Goal: Task Accomplishment & Management: Manage account settings

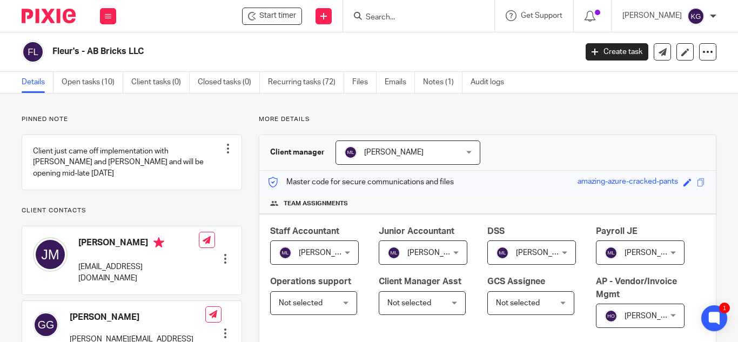
scroll to position [216, 0]
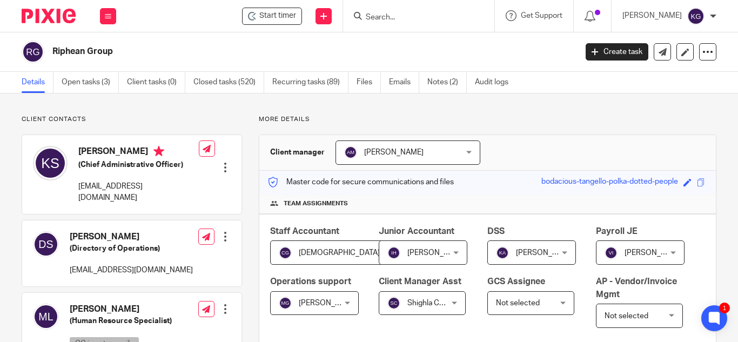
click at [408, 17] on input "Search" at bounding box center [412, 18] width 97 height 10
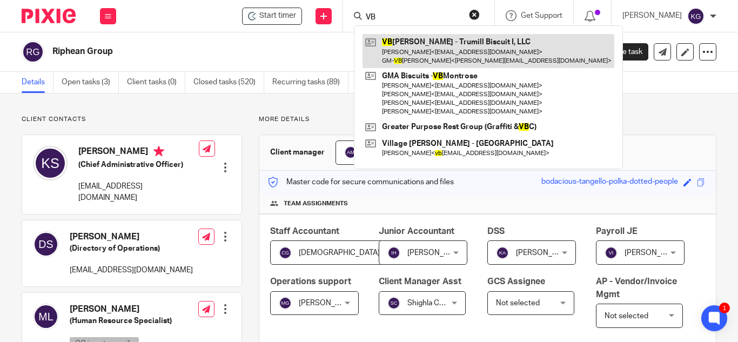
type input "VB"
click at [434, 53] on link at bounding box center [488, 50] width 252 height 33
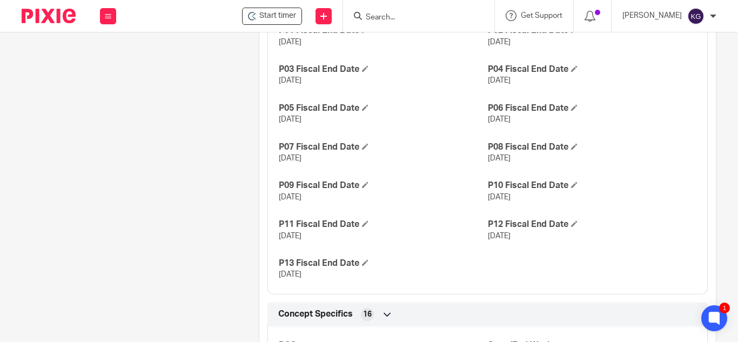
scroll to position [270, 0]
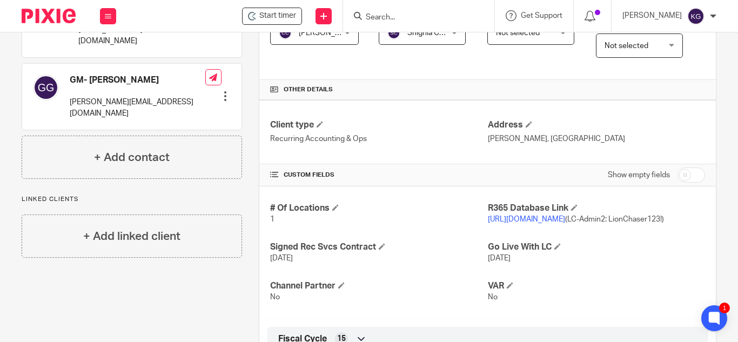
click at [563, 223] on link "https://vbgonzales.restaurant365.com" at bounding box center [526, 219] width 77 height 8
click at [418, 18] on input "Search" at bounding box center [412, 18] width 97 height 10
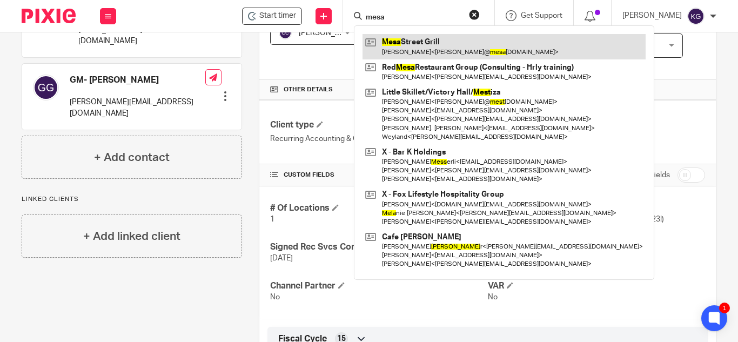
type input "mesa"
click at [441, 42] on link at bounding box center [503, 46] width 283 height 25
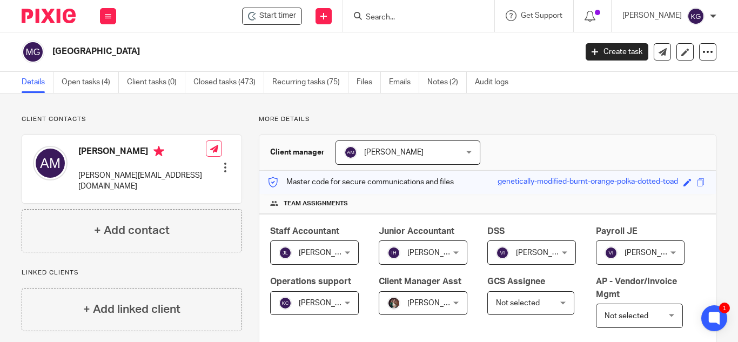
click at [394, 18] on input "Search" at bounding box center [412, 18] width 97 height 10
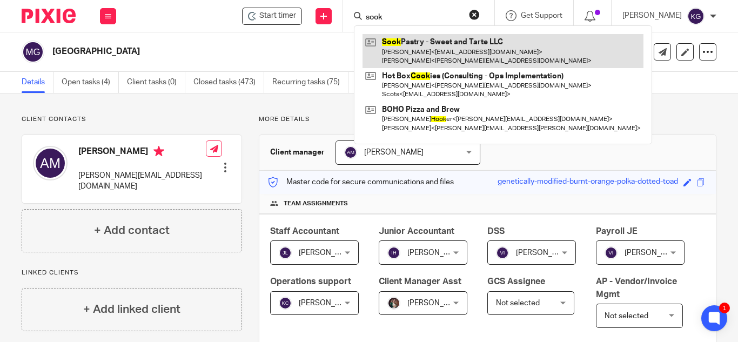
type input "sook"
click at [418, 46] on link at bounding box center [502, 50] width 281 height 33
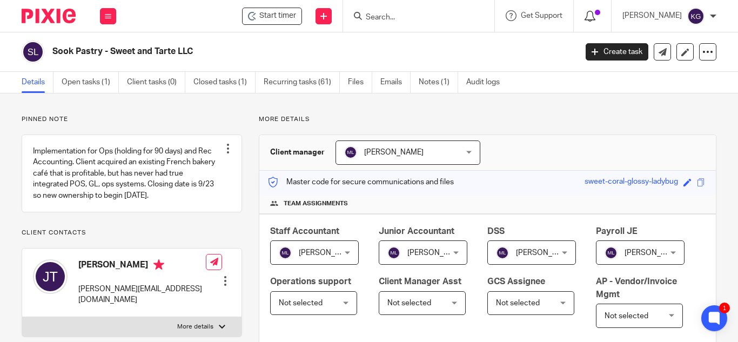
click at [595, 19] on icon at bounding box center [589, 16] width 11 height 11
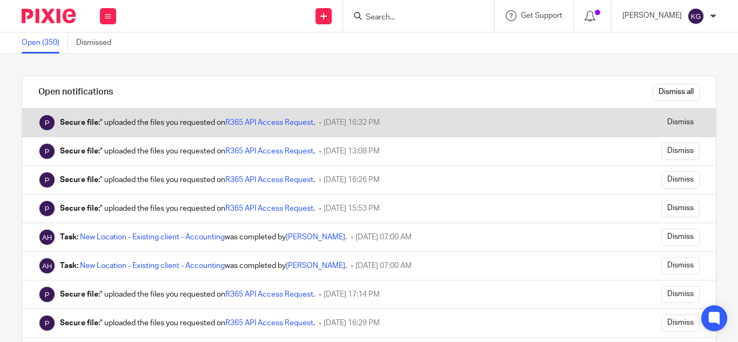
click at [263, 118] on div "Secure file: " uploaded the files you requested on R365 API Access Request ." at bounding box center [187, 122] width 255 height 11
click at [263, 119] on link "R365 API Access Request" at bounding box center [269, 123] width 88 height 8
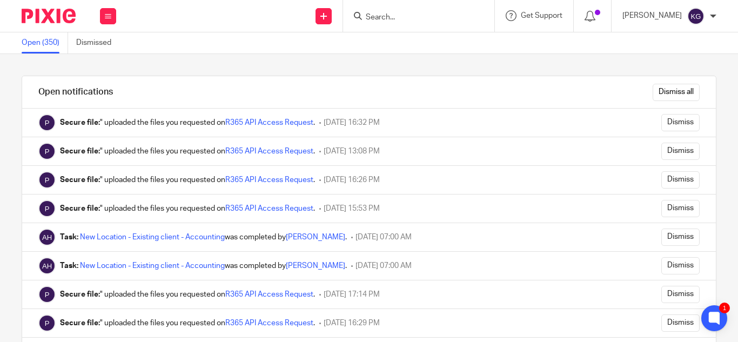
click at [430, 14] on input "Search" at bounding box center [412, 18] width 97 height 10
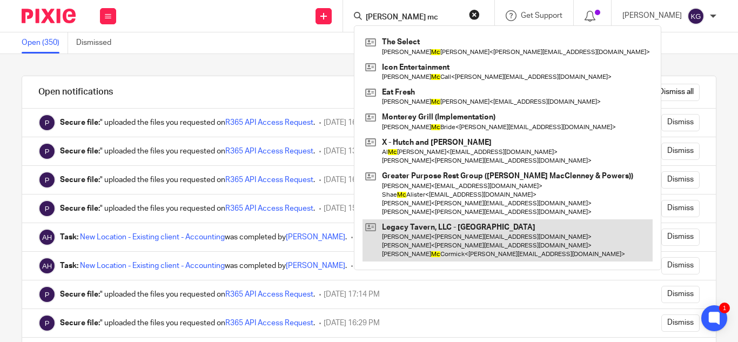
type input "dan mc"
click at [463, 237] on link at bounding box center [507, 240] width 290 height 43
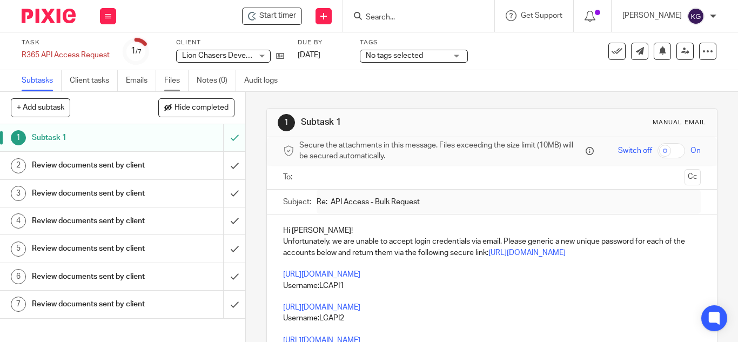
click at [166, 80] on link "Files" at bounding box center [176, 80] width 24 height 21
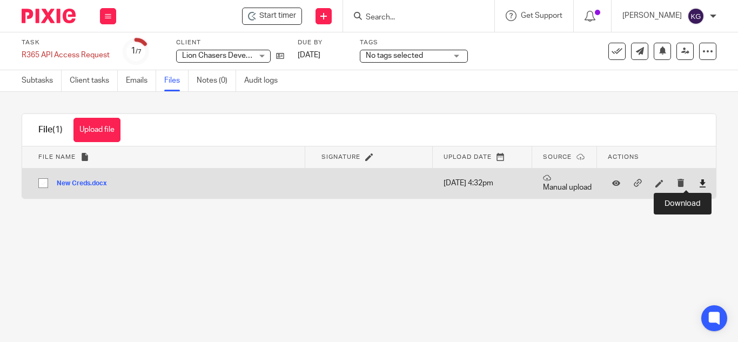
click at [698, 180] on icon at bounding box center [702, 183] width 8 height 8
click at [46, 185] on input "checkbox" at bounding box center [43, 183] width 21 height 21
checkbox input "true"
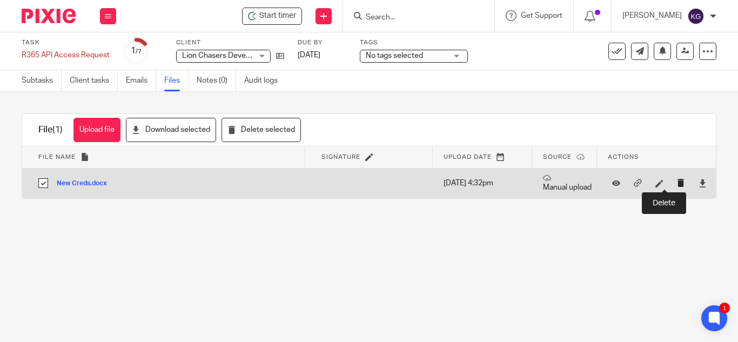
click at [677, 185] on icon "submit" at bounding box center [681, 183] width 8 height 8
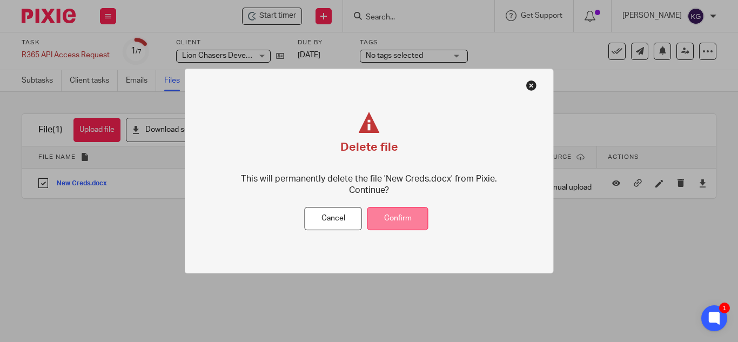
click at [409, 213] on button "Confirm" at bounding box center [397, 218] width 61 height 23
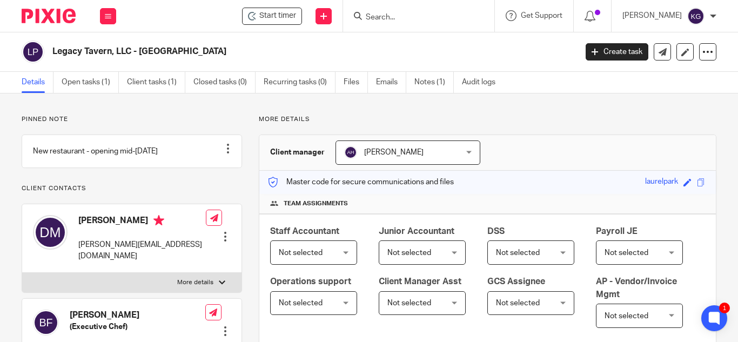
drag, startPoint x: 399, startPoint y: 16, endPoint x: 381, endPoint y: 16, distance: 17.8
click at [399, 16] on input "Search" at bounding box center [412, 18] width 97 height 10
type input "B"
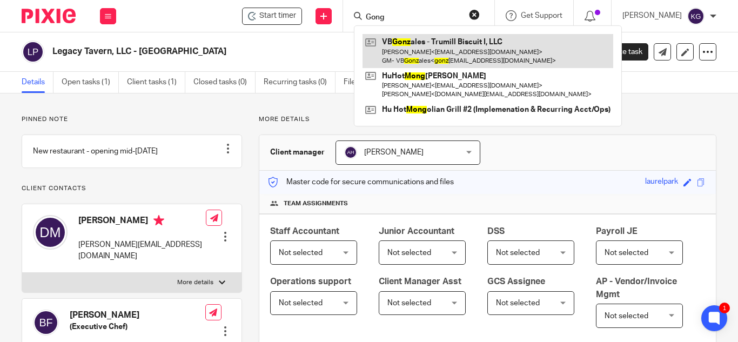
type input "Gong"
click at [416, 48] on link at bounding box center [487, 50] width 251 height 33
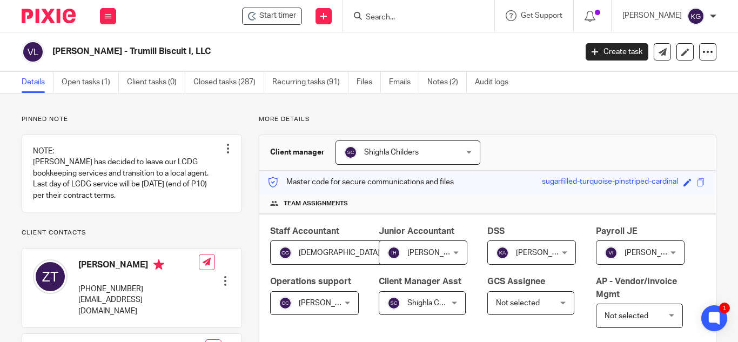
click at [402, 19] on input "Search" at bounding box center [412, 18] width 97 height 10
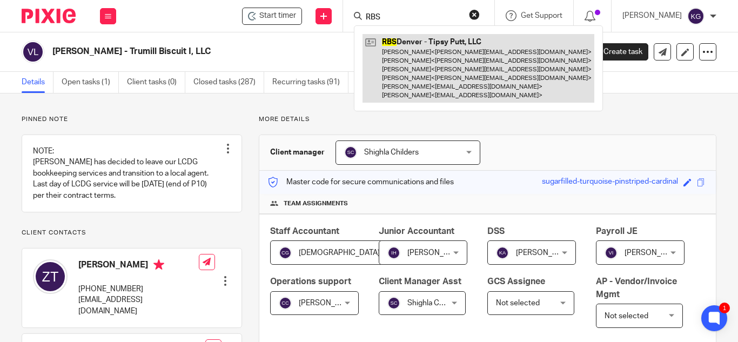
type input "RBS"
click at [413, 55] on link at bounding box center [478, 68] width 232 height 69
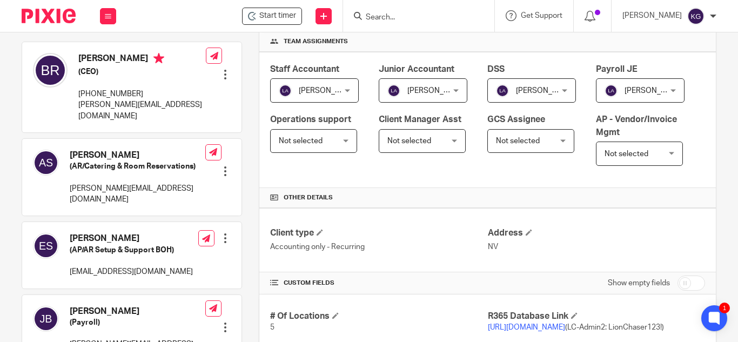
scroll to position [216, 0]
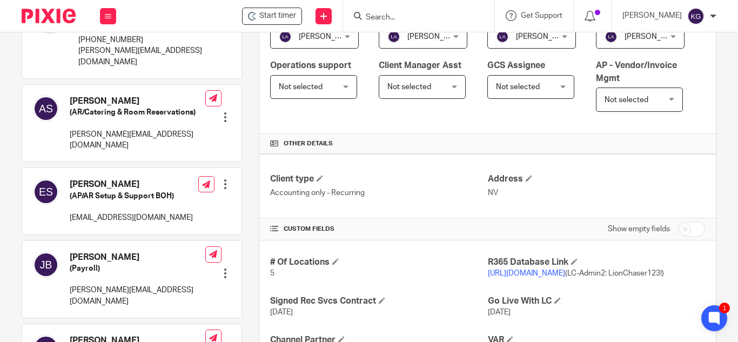
click at [523, 277] on link "https://rbsdenver.restaurant365.com/" at bounding box center [526, 273] width 77 height 8
click at [411, 18] on input "Search" at bounding box center [412, 18] width 97 height 10
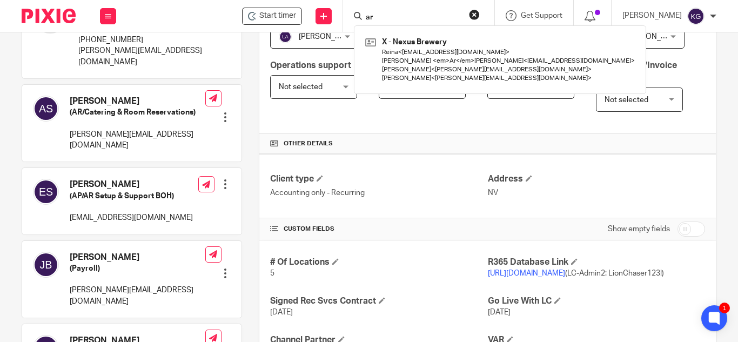
type input "a"
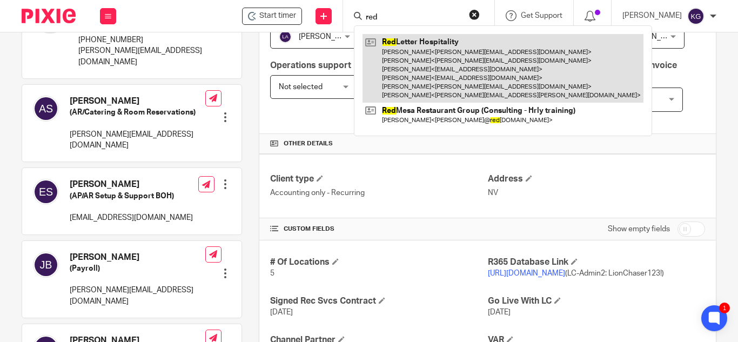
type input "red"
click at [426, 51] on link at bounding box center [502, 68] width 281 height 69
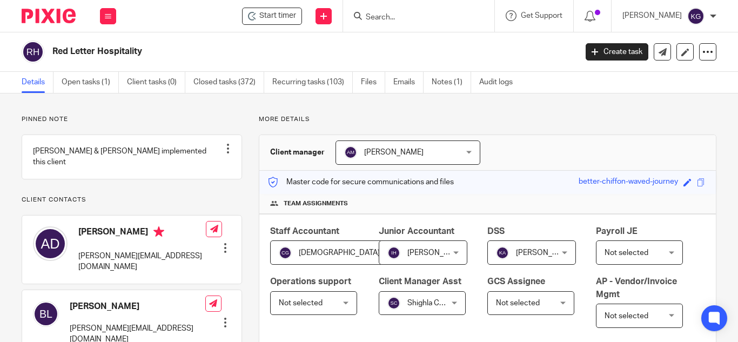
scroll to position [216, 0]
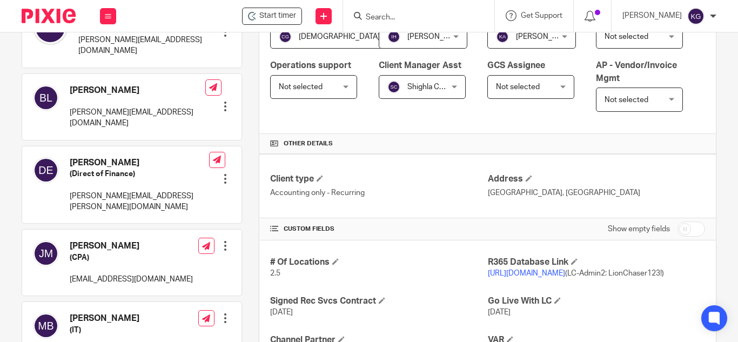
click at [535, 277] on link "https://red13letter365.restaurant365.com" at bounding box center [526, 273] width 77 height 8
click at [536, 277] on link "https://red13letter365.restaurant365.com" at bounding box center [526, 273] width 77 height 8
click at [534, 277] on link "https://red13letter365.restaurant365.com" at bounding box center [526, 273] width 77 height 8
click at [493, 268] on h4 "R365 Database Link" at bounding box center [596, 261] width 217 height 11
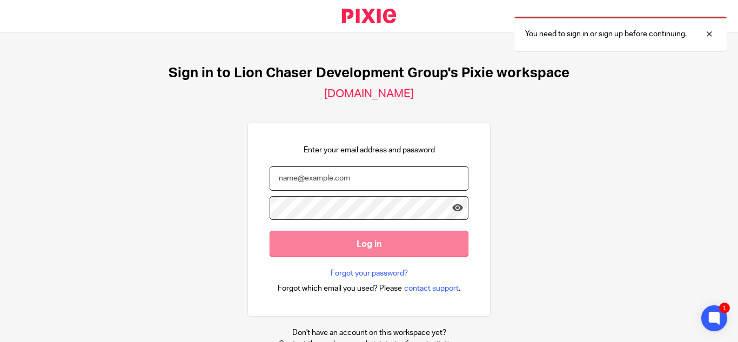
type input "[EMAIL_ADDRESS][DOMAIN_NAME]"
click at [346, 249] on input "Log in" at bounding box center [368, 244] width 199 height 26
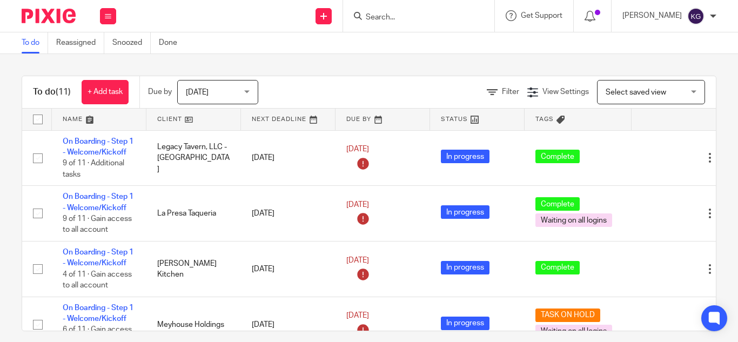
click at [393, 20] on input "Search" at bounding box center [412, 18] width 97 height 10
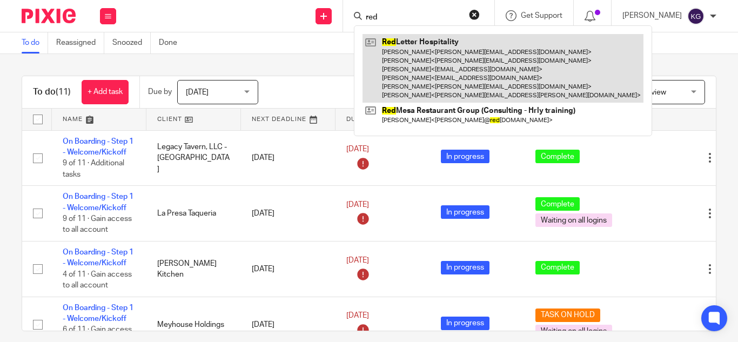
type input "red"
click at [411, 48] on link at bounding box center [502, 68] width 281 height 69
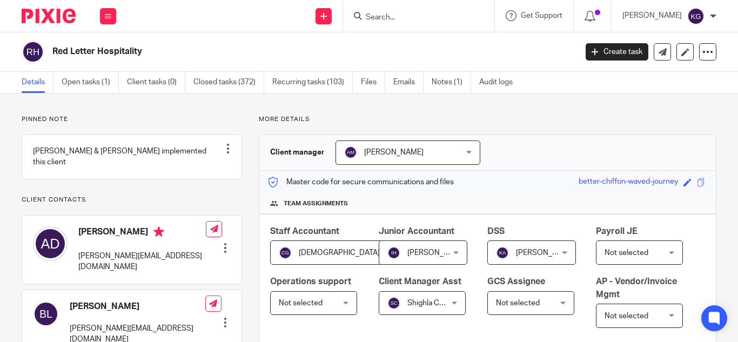
scroll to position [324, 0]
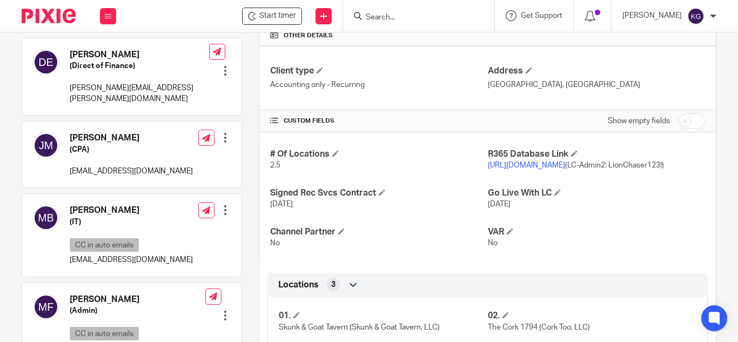
click at [539, 169] on link "[URL][DOMAIN_NAME]" at bounding box center [526, 165] width 77 height 8
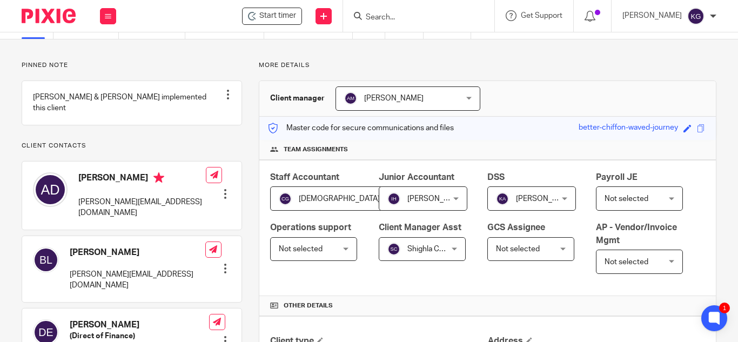
scroll to position [216, 0]
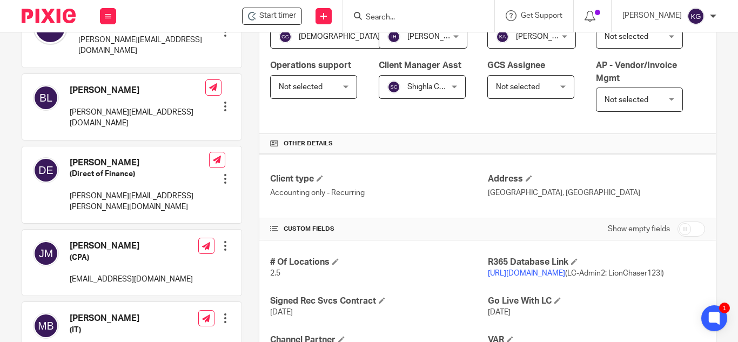
click at [529, 277] on link "[URL][DOMAIN_NAME]" at bounding box center [526, 273] width 77 height 8
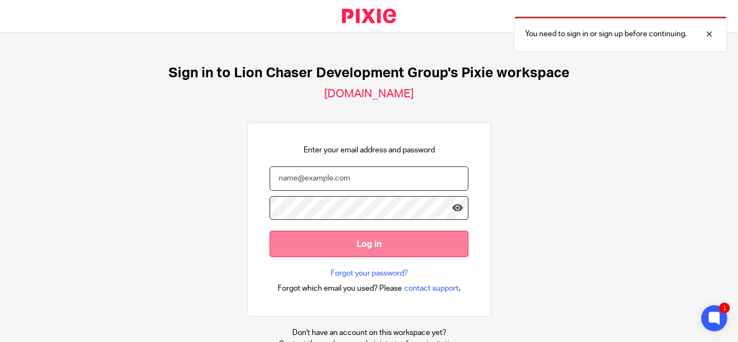
type input "[EMAIL_ADDRESS][DOMAIN_NAME]"
click at [330, 241] on input "Log in" at bounding box center [368, 244] width 199 height 26
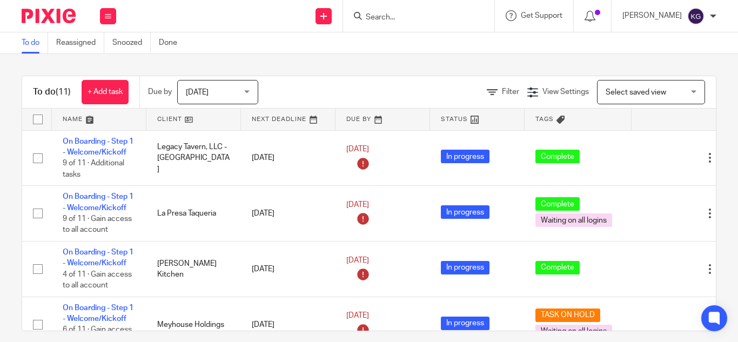
click at [416, 19] on input "Search" at bounding box center [412, 18] width 97 height 10
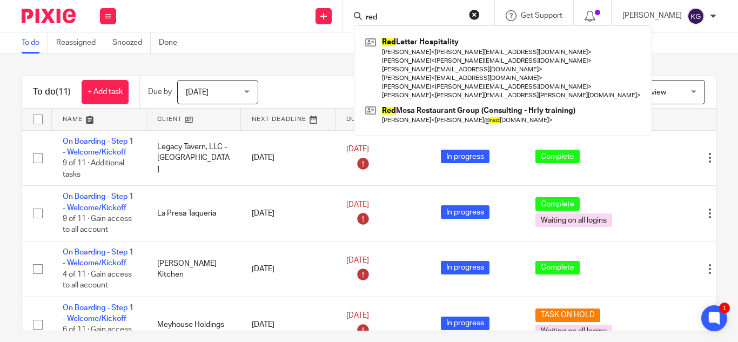
type input "red"
click at [428, 52] on link at bounding box center [502, 68] width 281 height 69
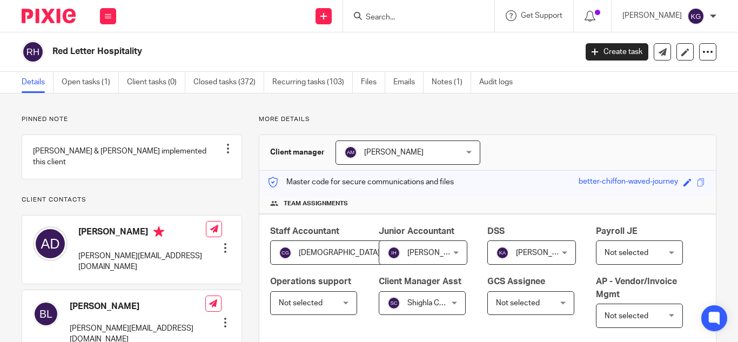
scroll to position [378, 0]
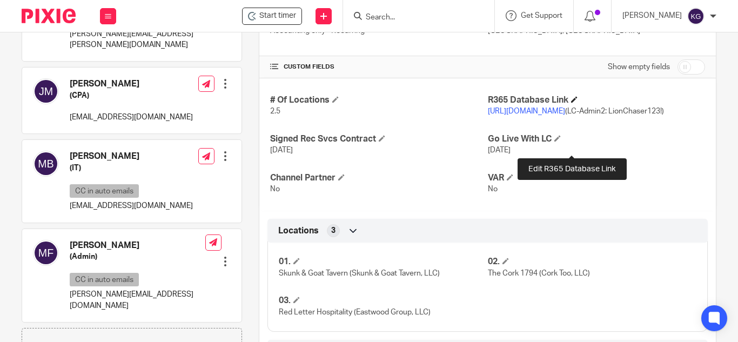
click at [571, 103] on span at bounding box center [574, 99] width 6 height 6
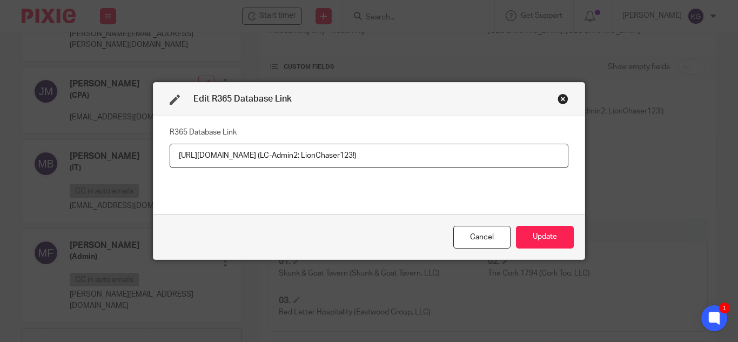
drag, startPoint x: 426, startPoint y: 155, endPoint x: 316, endPoint y: 149, distance: 109.8
click at [316, 149] on input "https://red13letter365.restaurant365.com (LC-Admin2: LionChaser123!)" at bounding box center [369, 156] width 398 height 24
type input "https://red13letter365.restaurant365.com"
click at [555, 234] on button "Update" at bounding box center [545, 237] width 58 height 23
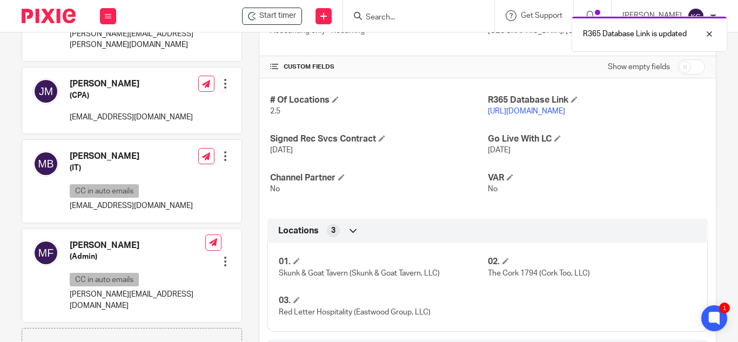
click at [565, 115] on link "https://red13letter365.restaurant365.com" at bounding box center [526, 111] width 77 height 8
click at [425, 18] on input "Search" at bounding box center [412, 18] width 97 height 10
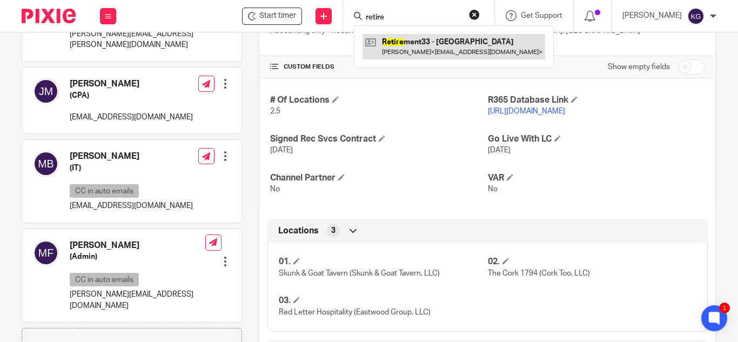
type input "retire"
click at [429, 41] on link at bounding box center [453, 46] width 182 height 25
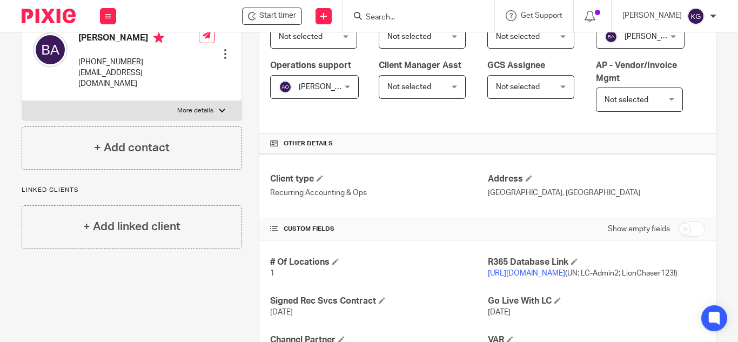
scroll to position [270, 0]
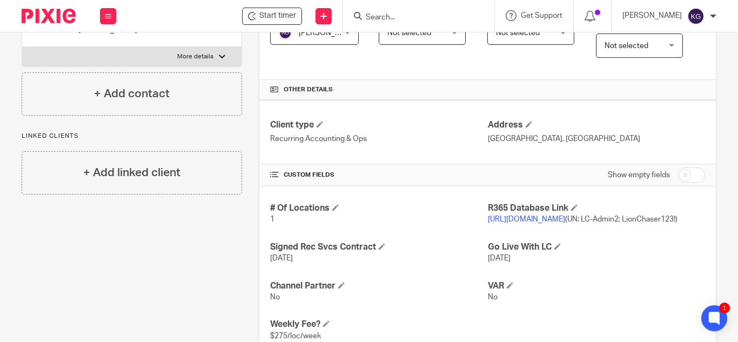
click at [552, 223] on link "[URL][DOMAIN_NAME]" at bounding box center [526, 219] width 77 height 8
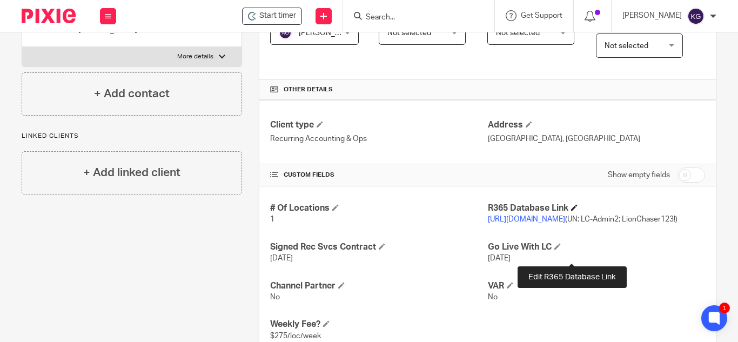
click at [571, 211] on span at bounding box center [574, 207] width 6 height 6
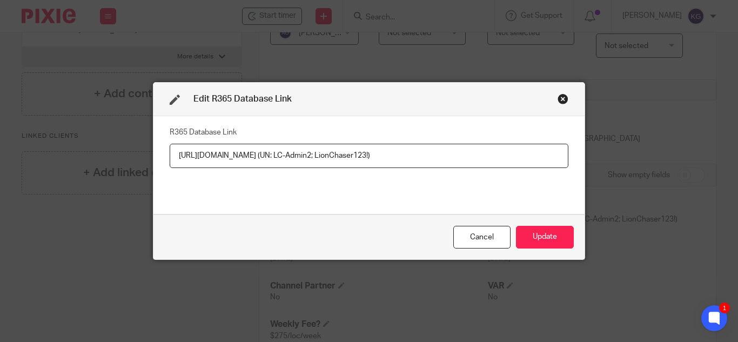
drag, startPoint x: 431, startPoint y: 158, endPoint x: 300, endPoint y: 153, distance: 131.8
click at [297, 155] on input "[URL][DOMAIN_NAME] (UN: LC-Admin2; LionChaser123!)" at bounding box center [369, 156] width 398 height 24
type input "[URL][DOMAIN_NAME]"
click at [542, 238] on button "Update" at bounding box center [545, 237] width 58 height 23
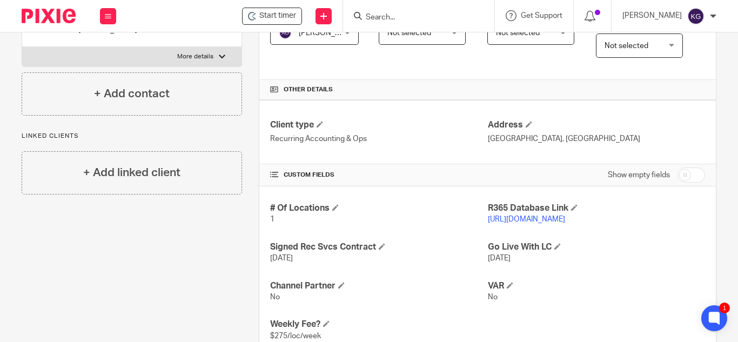
click at [415, 20] on input "Search" at bounding box center [412, 18] width 97 height 10
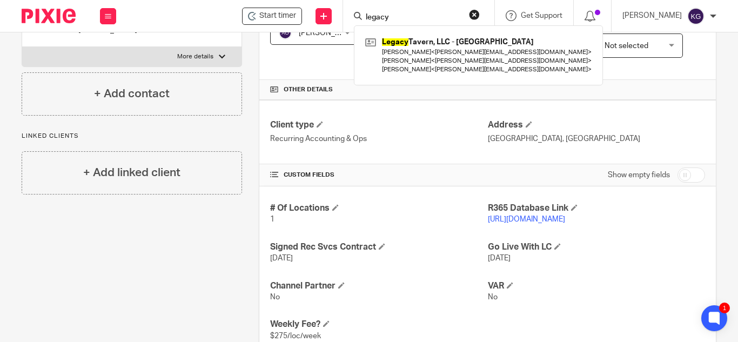
type input "legacy"
drag, startPoint x: 415, startPoint y: 12, endPoint x: 397, endPoint y: 12, distance: 18.4
click at [379, 15] on form "legacy" at bounding box center [421, 15] width 115 height 13
click at [479, 15] on button "reset" at bounding box center [474, 14] width 11 height 11
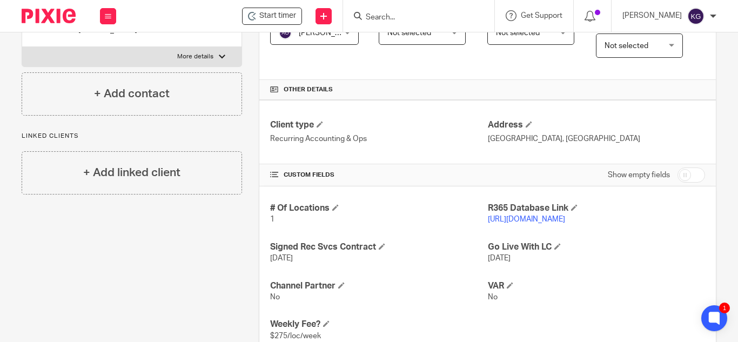
click at [433, 21] on input "Search" at bounding box center [412, 18] width 97 height 10
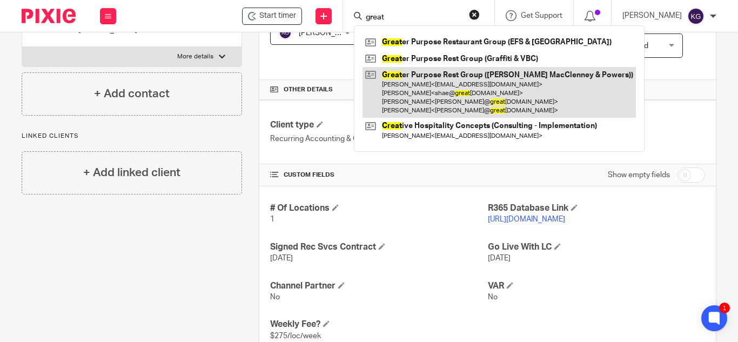
type input "great"
click at [432, 79] on link at bounding box center [498, 92] width 273 height 51
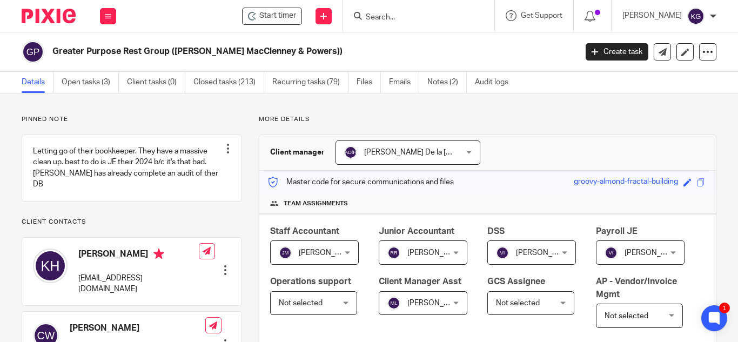
scroll to position [54, 0]
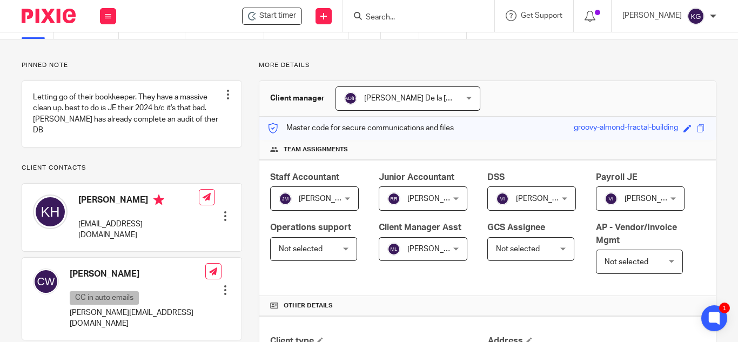
click at [410, 17] on input "Search" at bounding box center [412, 18] width 97 height 10
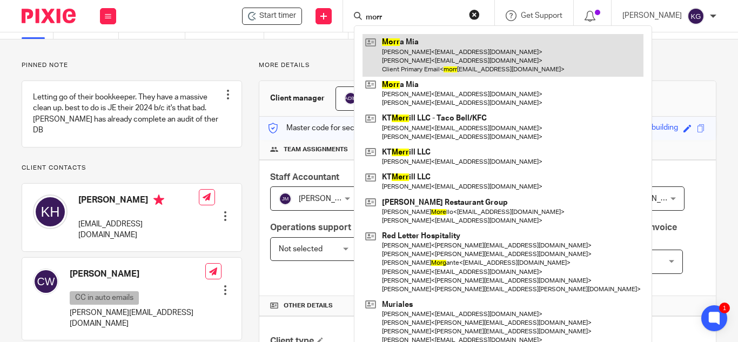
type input "morr"
click at [409, 51] on link at bounding box center [502, 55] width 281 height 43
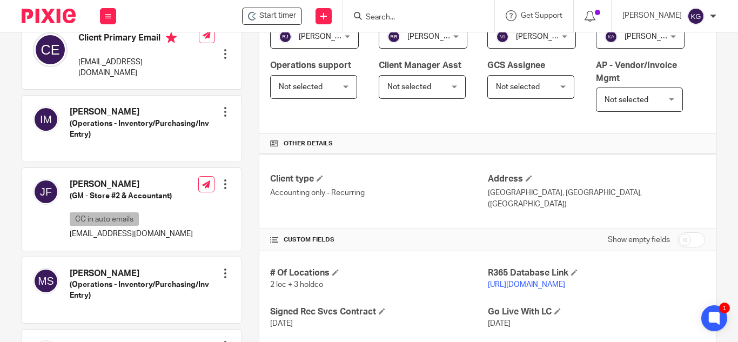
scroll to position [162, 0]
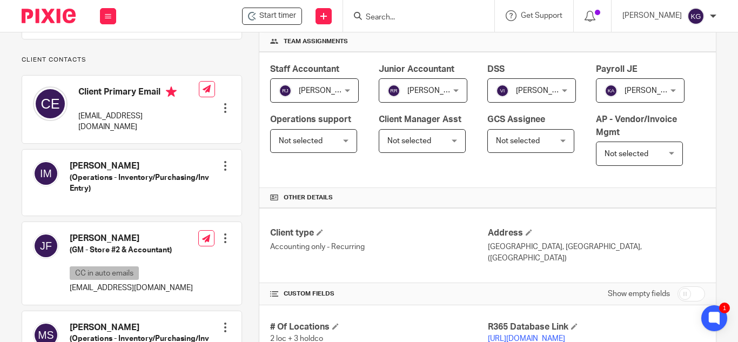
click at [424, 13] on input "Search" at bounding box center [412, 18] width 97 height 10
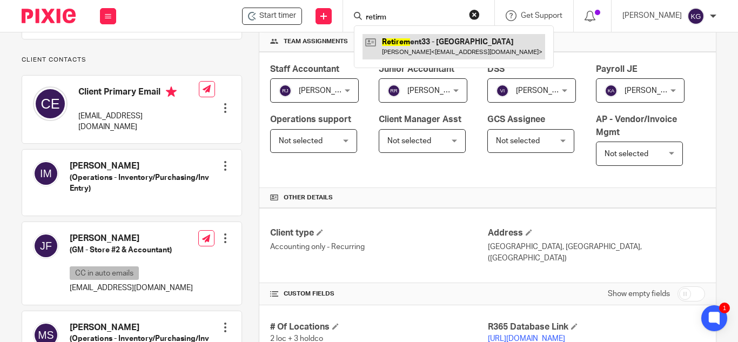
type input "retirm"
click at [415, 45] on link at bounding box center [453, 46] width 182 height 25
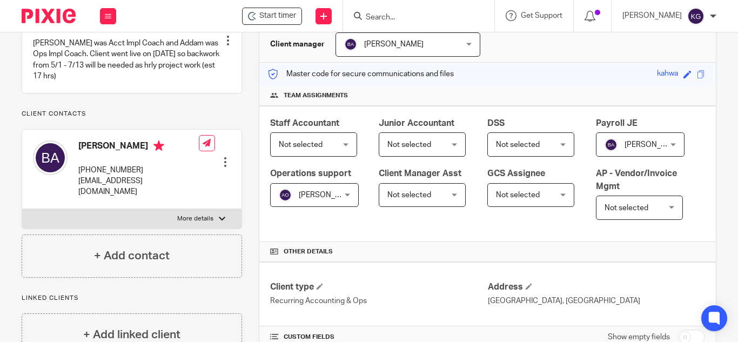
scroll to position [270, 0]
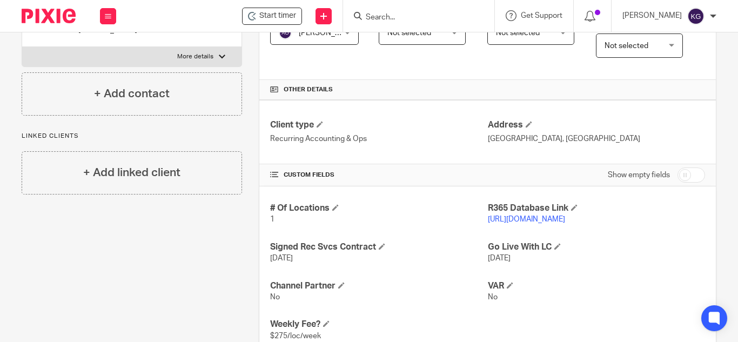
click at [537, 223] on link "https://kahwa33.restaurant365.com" at bounding box center [526, 219] width 77 height 8
click at [528, 223] on link "https://kahwa33.restaurant365.com" at bounding box center [526, 219] width 77 height 8
click at [401, 16] on input "Search" at bounding box center [412, 18] width 97 height 10
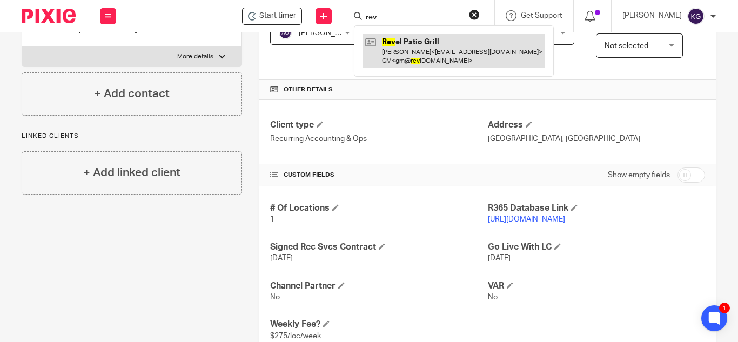
type input "rev"
click at [417, 51] on link at bounding box center [453, 50] width 182 height 33
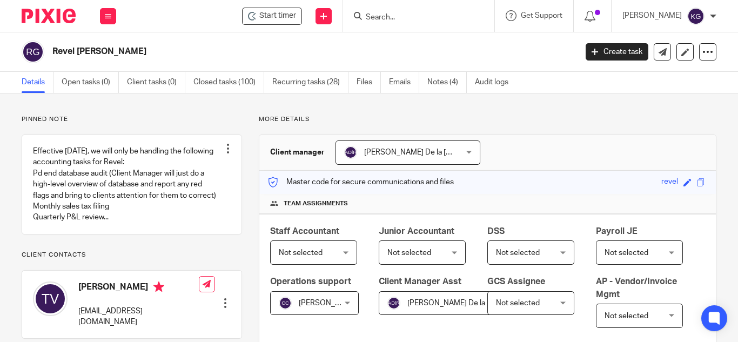
scroll to position [270, 0]
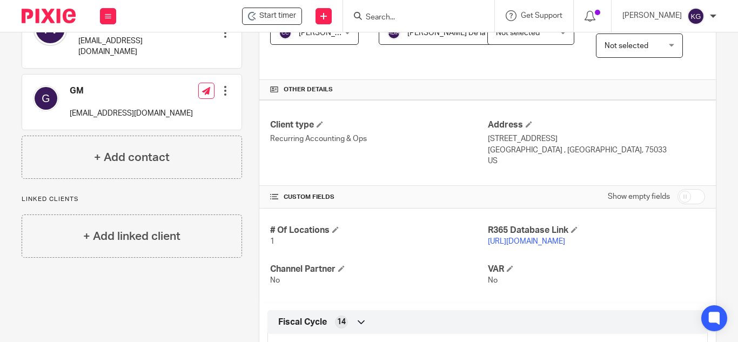
click at [531, 245] on link "https://revel.restaurant365.com/" at bounding box center [526, 242] width 77 height 8
click at [396, 13] on input "Search" at bounding box center [412, 18] width 97 height 10
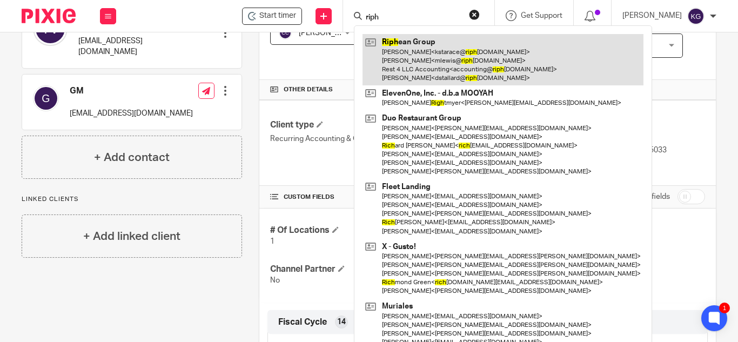
type input "riph"
click at [425, 53] on link at bounding box center [502, 59] width 281 height 51
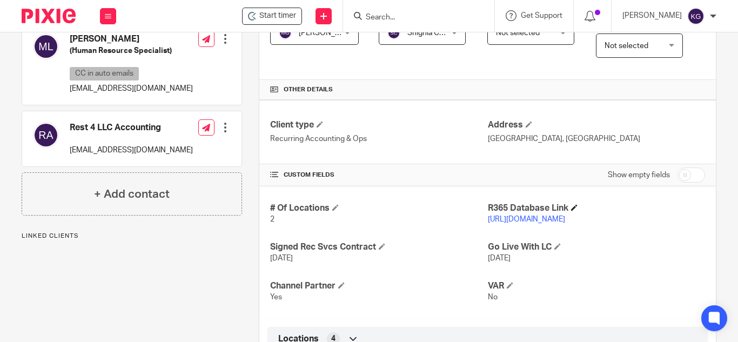
scroll to position [324, 0]
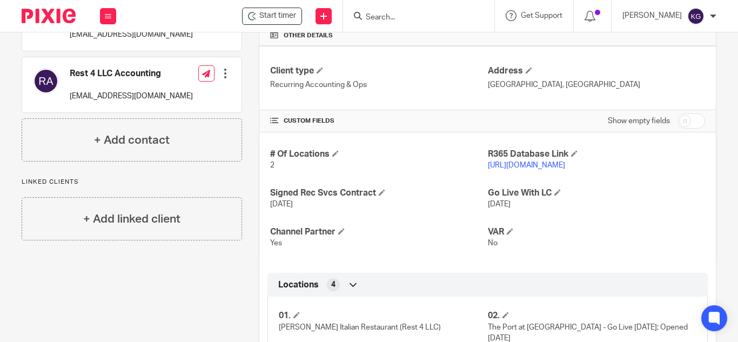
click at [515, 169] on link "[URL][DOMAIN_NAME]" at bounding box center [526, 165] width 77 height 8
click at [408, 18] on input "Search" at bounding box center [412, 18] width 97 height 10
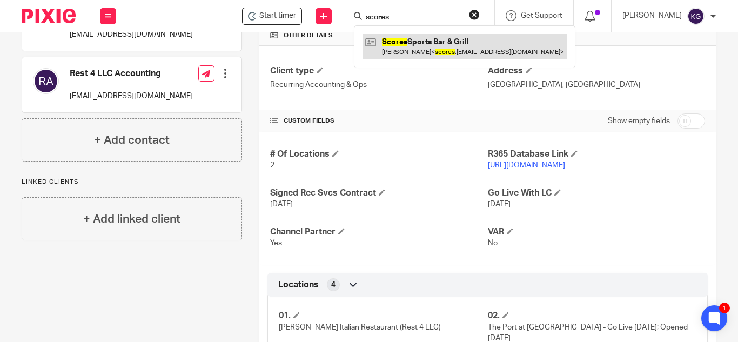
type input "scores"
click at [420, 43] on link at bounding box center [464, 46] width 204 height 25
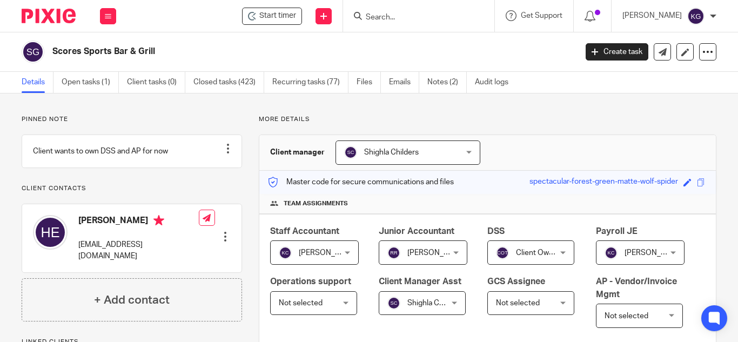
scroll to position [270, 0]
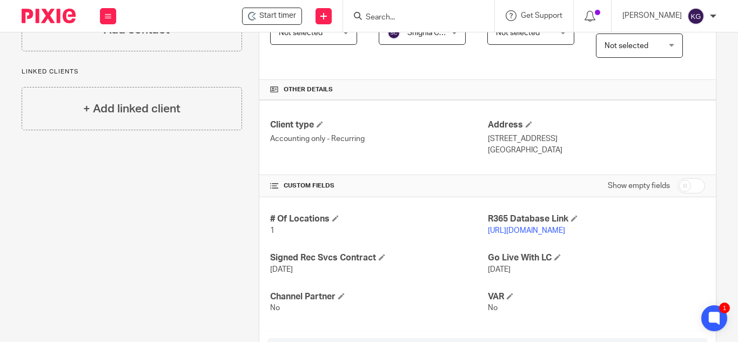
click at [432, 11] on form at bounding box center [421, 15] width 115 height 13
click at [409, 17] on input "Search" at bounding box center [412, 18] width 97 height 10
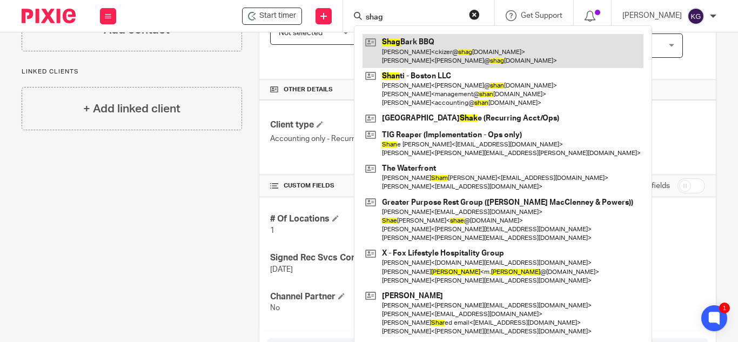
type input "shag"
click at [409, 54] on link at bounding box center [502, 50] width 281 height 33
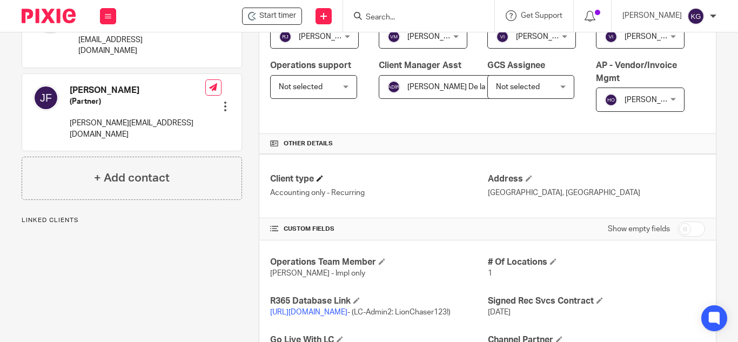
scroll to position [270, 0]
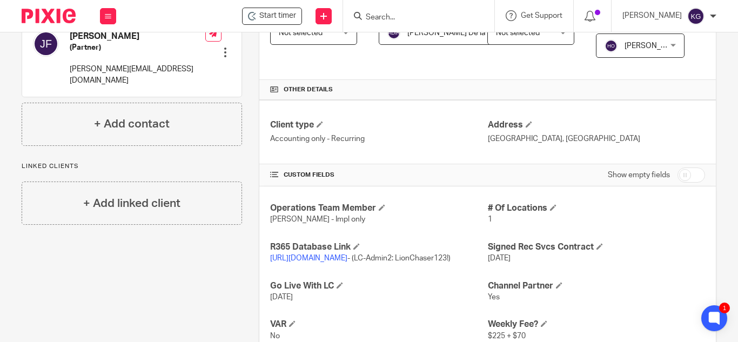
click at [421, 19] on input "Search" at bounding box center [412, 18] width 97 height 10
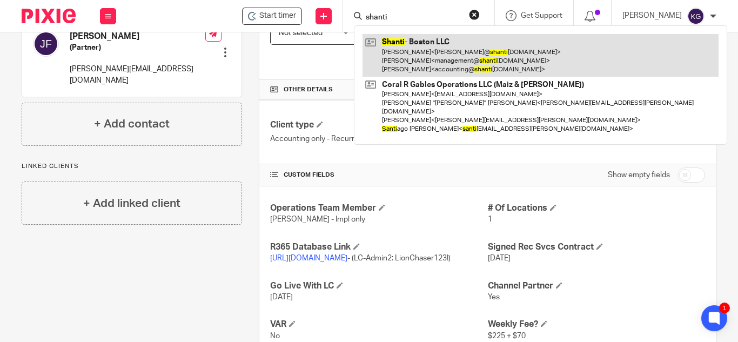
type input "shanti"
click at [417, 37] on link at bounding box center [540, 55] width 356 height 43
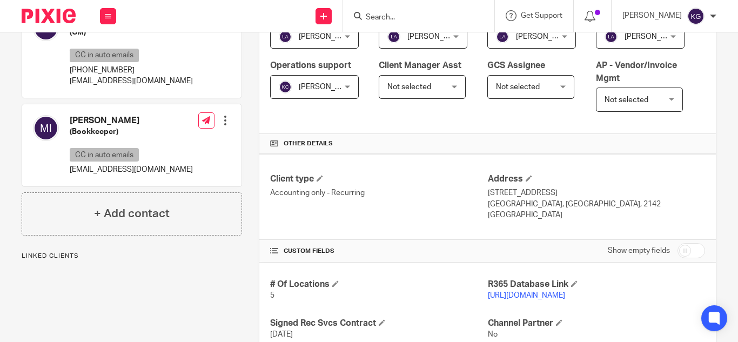
scroll to position [324, 0]
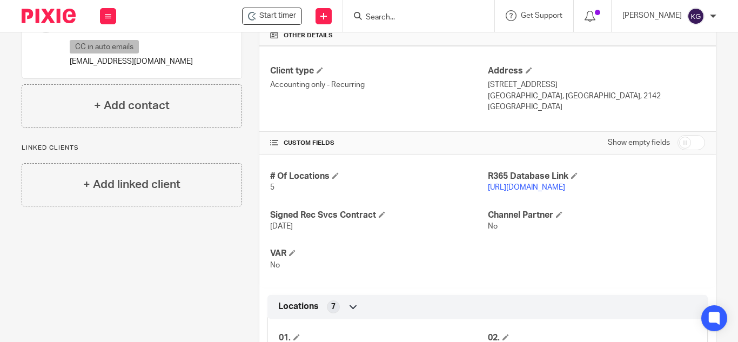
drag, startPoint x: 531, startPoint y: 232, endPoint x: 523, endPoint y: 236, distance: 8.5
click at [400, 13] on input "Search" at bounding box center [412, 18] width 97 height 10
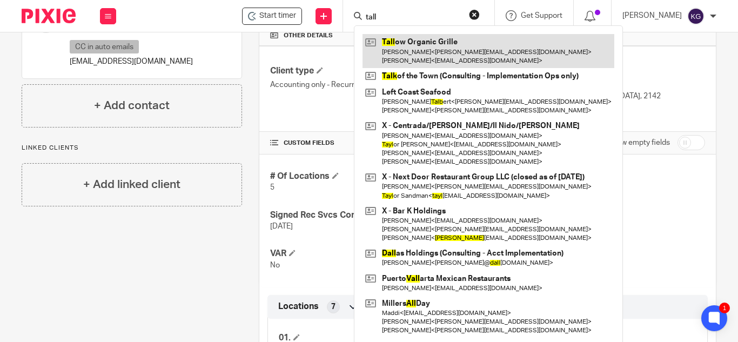
type input "tall"
click at [411, 53] on link at bounding box center [488, 50] width 252 height 33
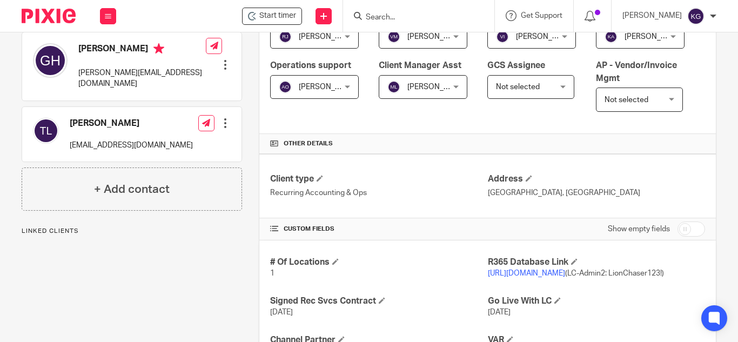
scroll to position [324, 0]
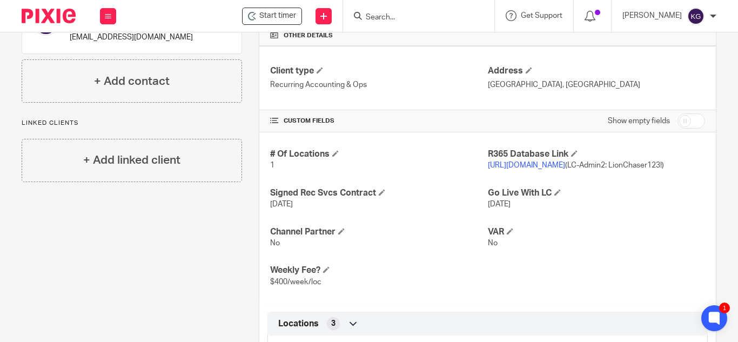
click at [422, 16] on input "Search" at bounding box center [412, 18] width 97 height 10
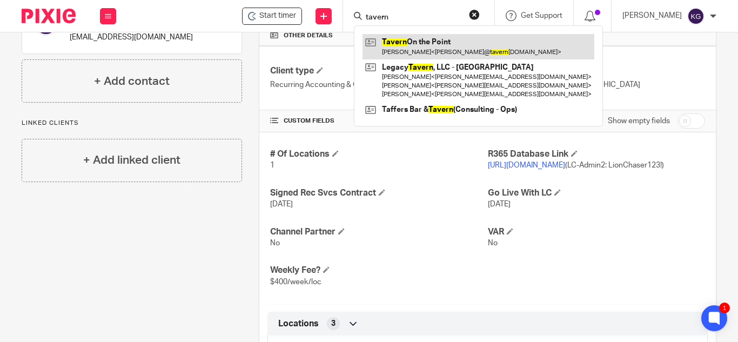
type input "tavern"
click at [422, 43] on link at bounding box center [478, 46] width 232 height 25
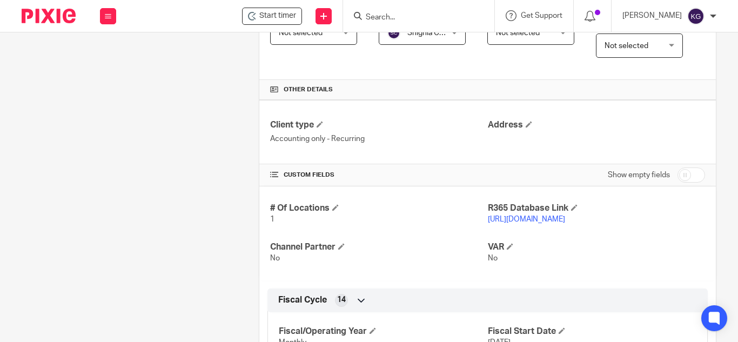
scroll to position [324, 0]
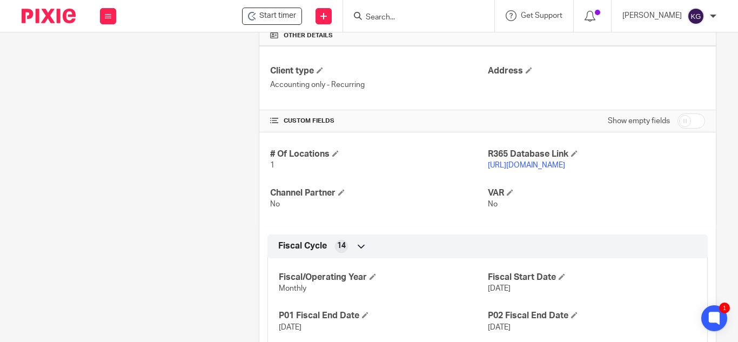
drag, startPoint x: 393, startPoint y: 14, endPoint x: 394, endPoint y: 1, distance: 13.0
click at [393, 14] on input "Search" at bounding box center [412, 18] width 97 height 10
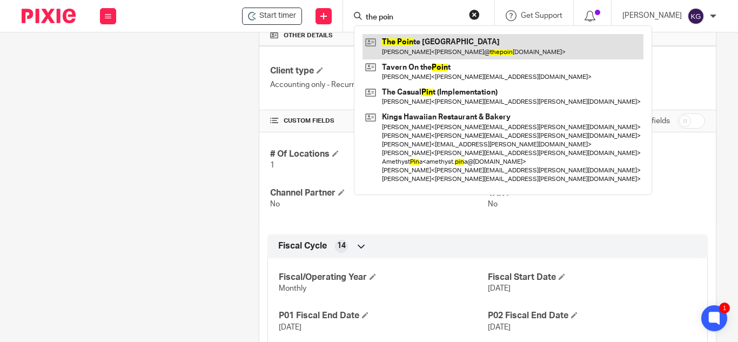
type input "the poin"
click at [403, 44] on link at bounding box center [502, 46] width 281 height 25
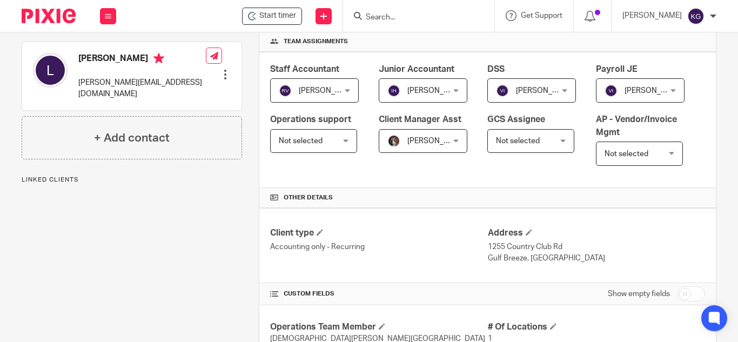
scroll to position [270, 0]
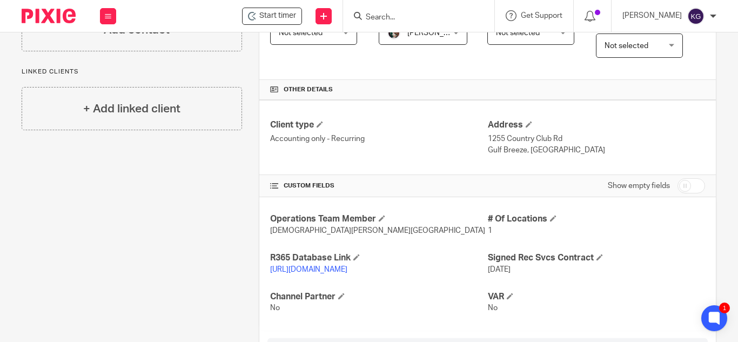
click at [424, 19] on input "Search" at bounding box center [412, 18] width 97 height 10
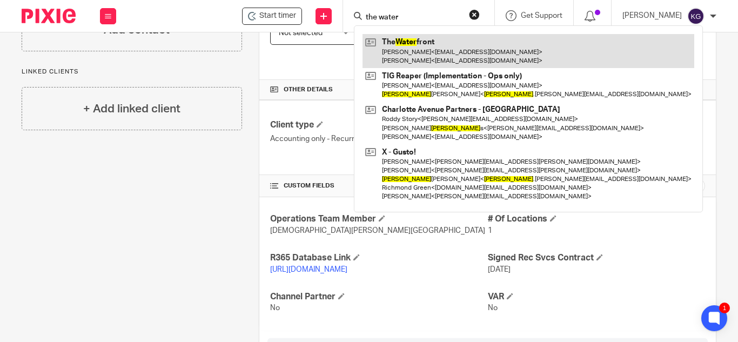
type input "the water"
click at [435, 53] on link at bounding box center [528, 50] width 332 height 33
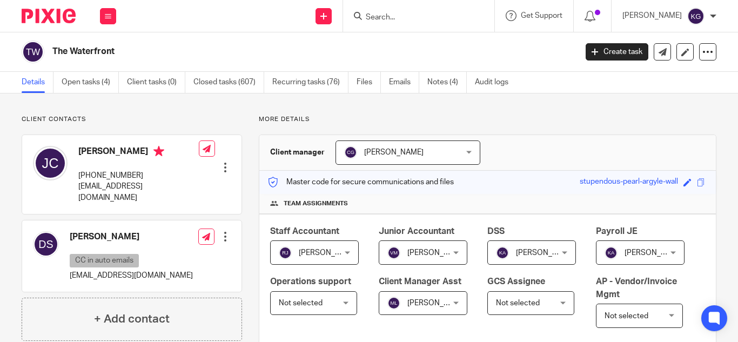
scroll to position [270, 0]
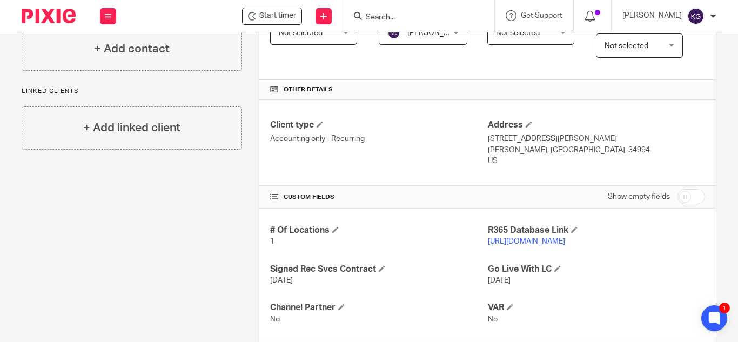
click at [423, 17] on input "Search" at bounding box center [412, 18] width 97 height 10
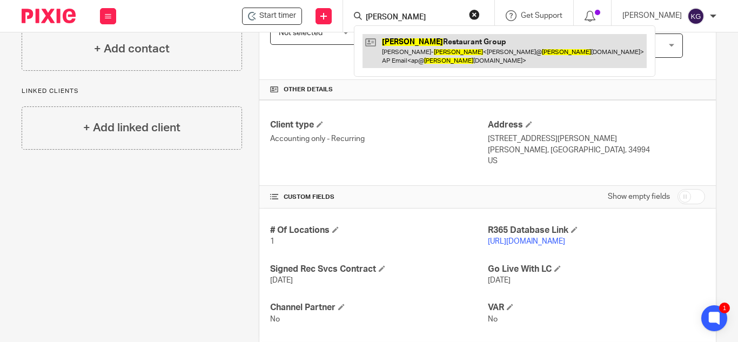
type input "[PERSON_NAME]"
click at [415, 44] on link at bounding box center [504, 50] width 284 height 33
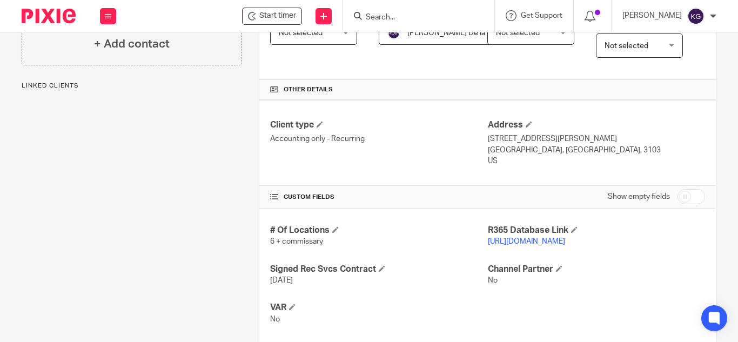
scroll to position [324, 0]
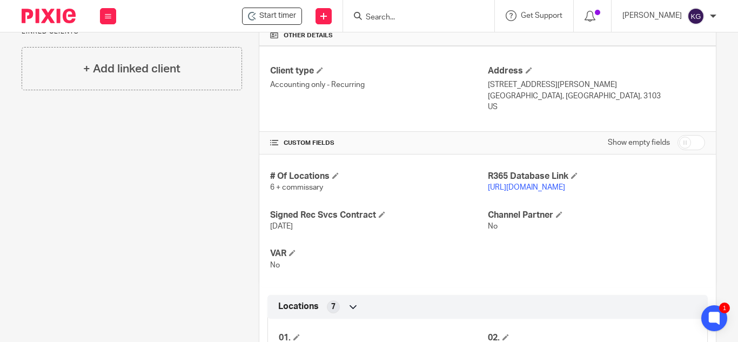
drag, startPoint x: 444, startPoint y: 15, endPoint x: 441, endPoint y: 8, distance: 8.0
click at [443, 15] on input "Search" at bounding box center [412, 18] width 97 height 10
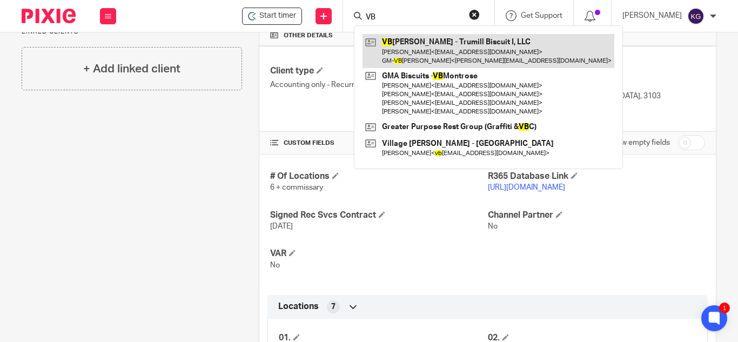
type input "VB"
click at [422, 45] on link at bounding box center [488, 50] width 252 height 33
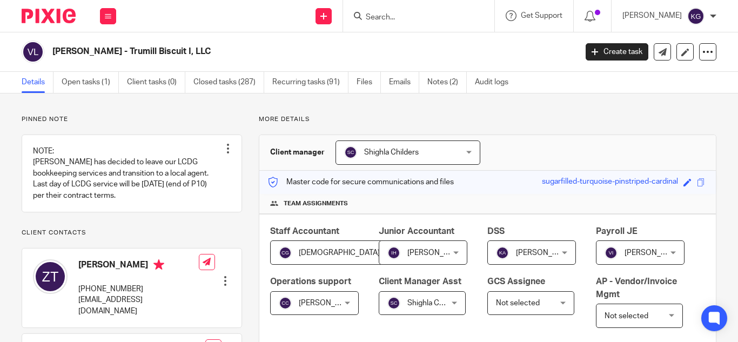
scroll to position [324, 0]
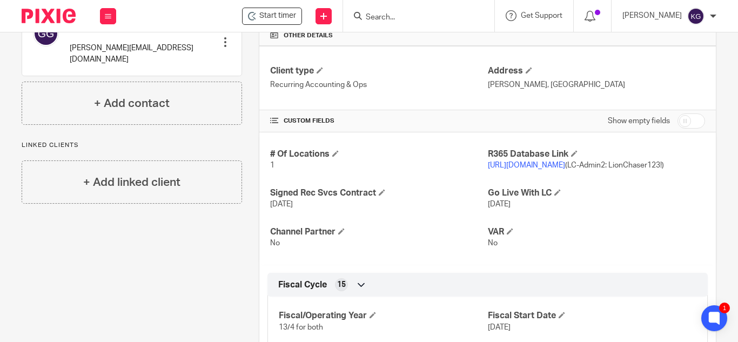
click at [412, 22] on input "Search" at bounding box center [412, 18] width 97 height 10
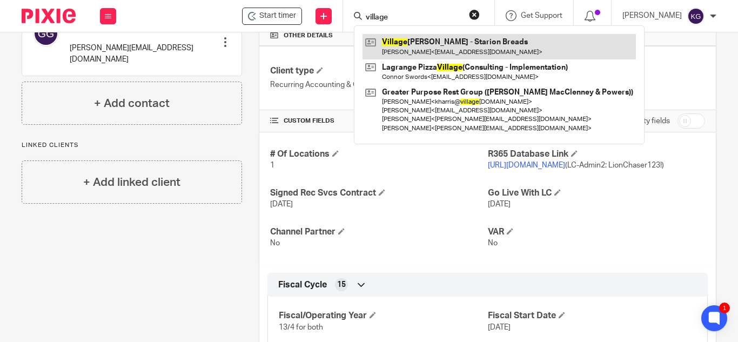
type input "village"
click at [434, 38] on link at bounding box center [498, 46] width 273 height 25
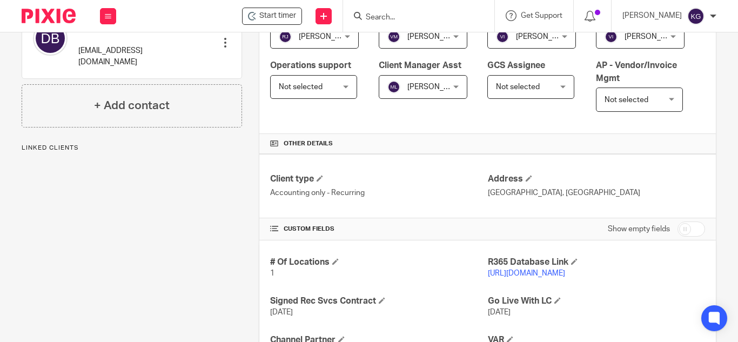
scroll to position [270, 0]
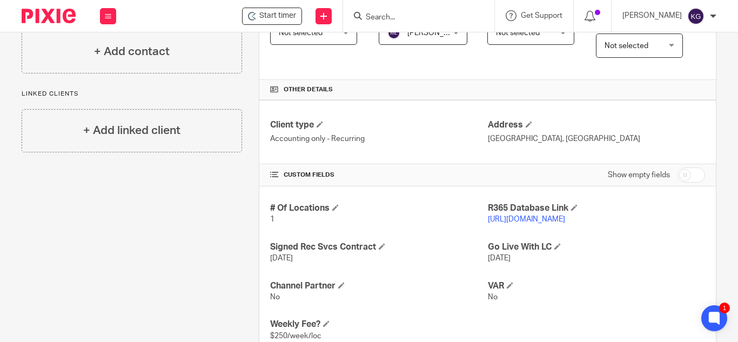
click at [416, 18] on input "Search" at bounding box center [412, 18] width 97 height 10
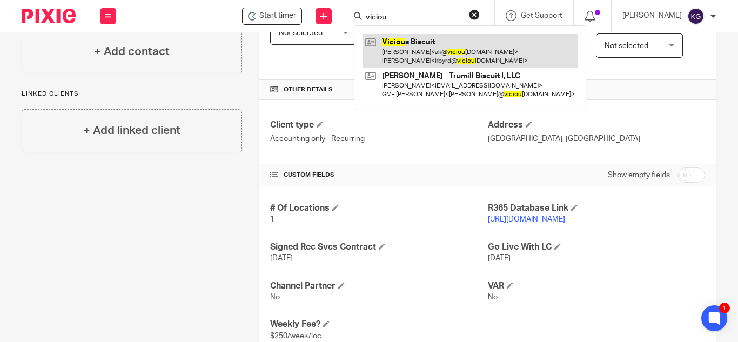
type input "viciou"
click at [405, 44] on link at bounding box center [469, 50] width 215 height 33
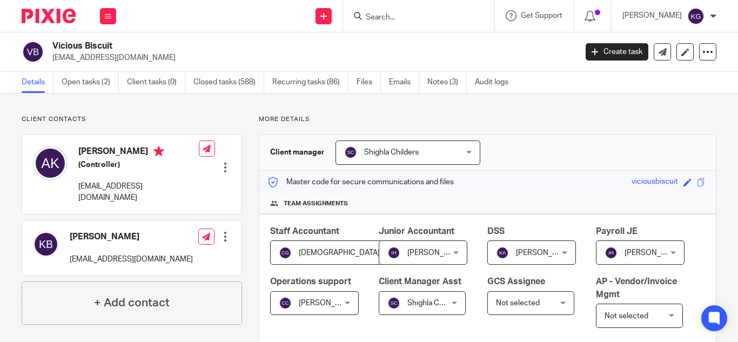
scroll to position [432, 0]
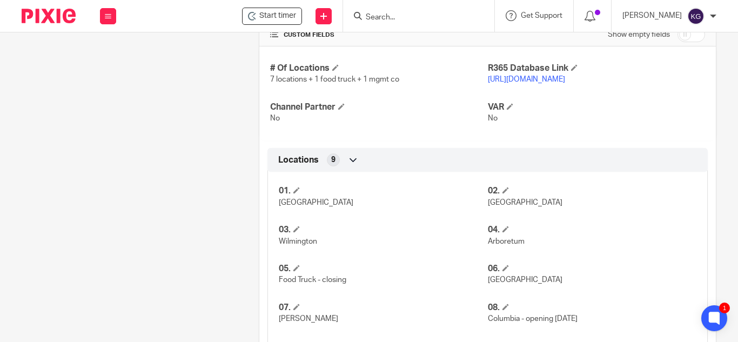
click at [431, 15] on input "Search" at bounding box center [412, 18] width 97 height 10
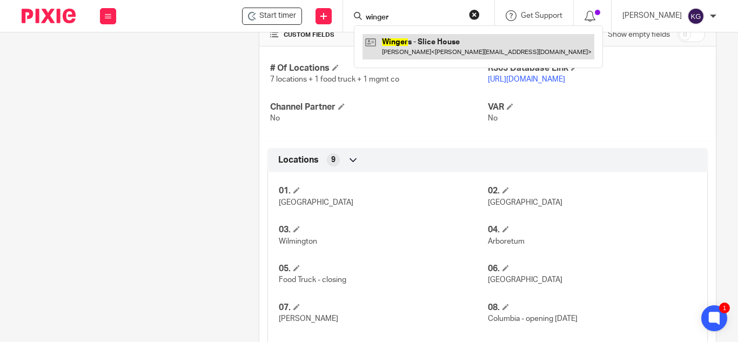
type input "winger"
click at [427, 49] on link at bounding box center [478, 46] width 232 height 25
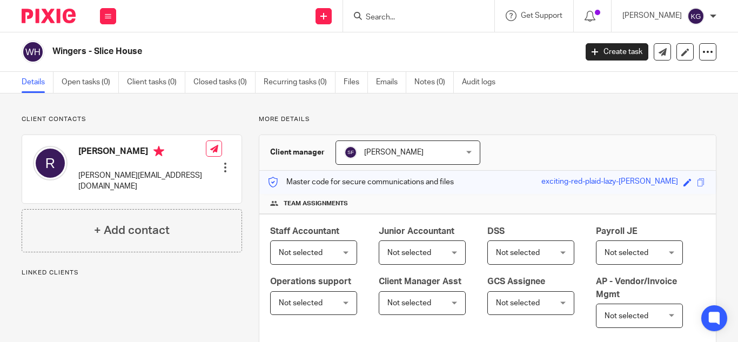
scroll to position [320, 0]
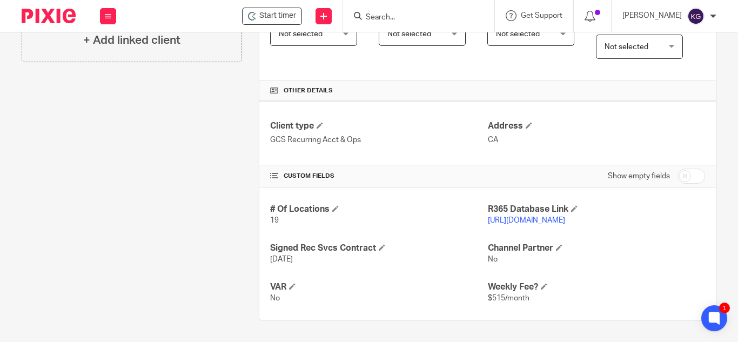
click at [413, 13] on input "Search" at bounding box center [412, 18] width 97 height 10
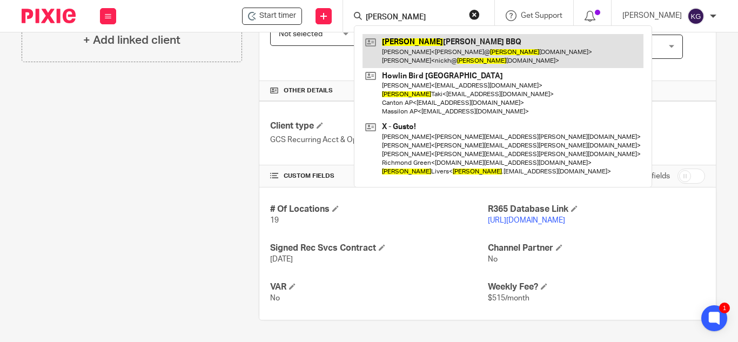
type input "sam"
click at [427, 49] on link at bounding box center [502, 50] width 281 height 33
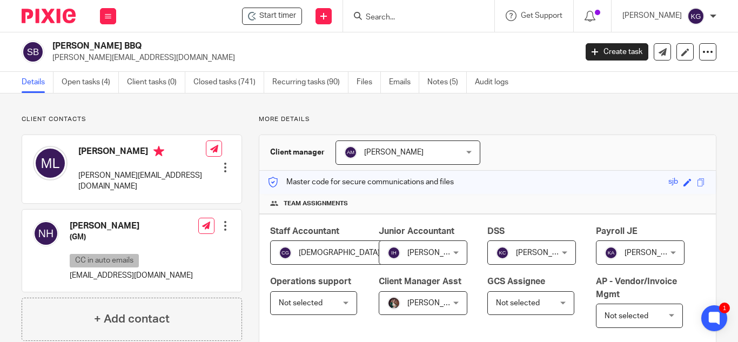
click at [414, 17] on input "Search" at bounding box center [412, 18] width 97 height 10
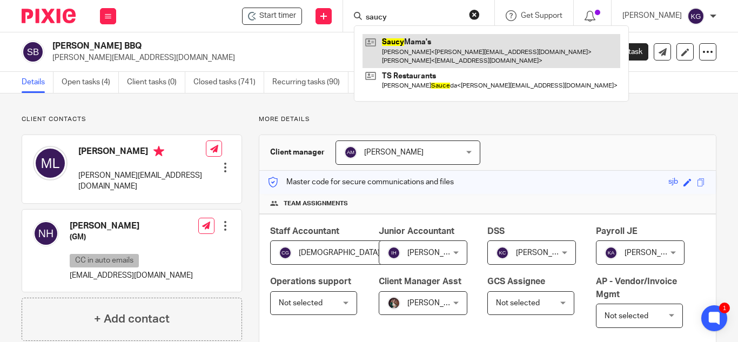
type input "saucy"
click at [415, 53] on link at bounding box center [491, 50] width 258 height 33
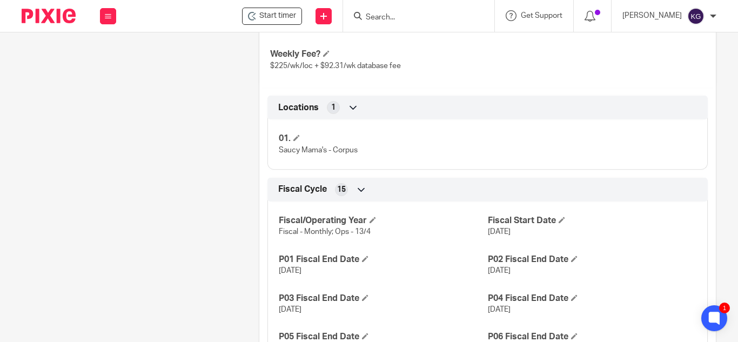
scroll to position [702, 0]
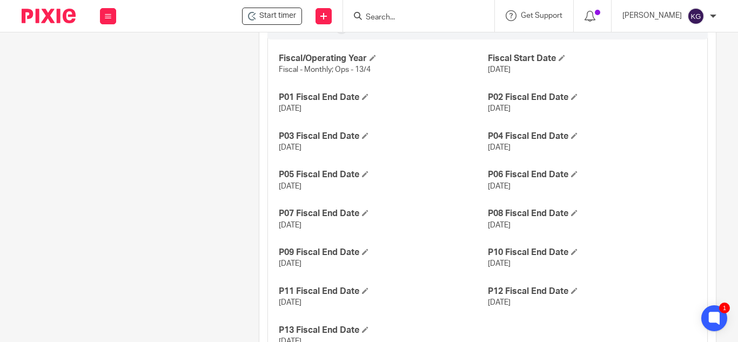
click at [396, 12] on form at bounding box center [421, 15] width 115 height 13
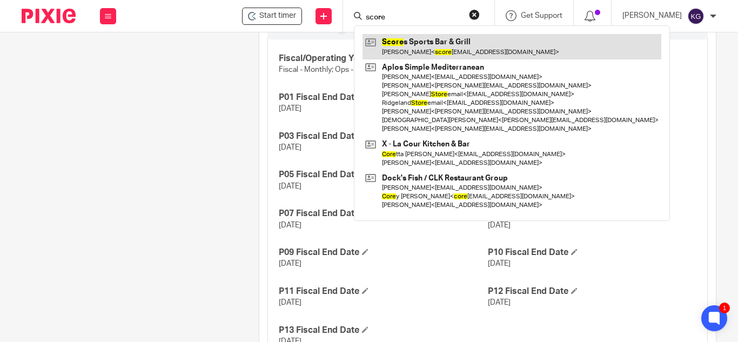
type input "score"
click at [424, 46] on link at bounding box center [511, 46] width 299 height 25
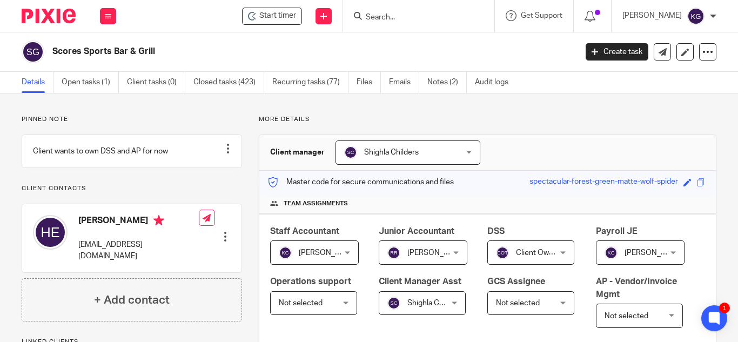
scroll to position [162, 0]
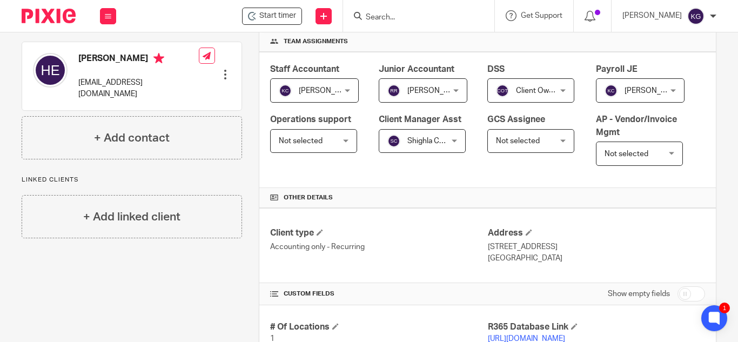
drag, startPoint x: 548, startPoint y: 307, endPoint x: 485, endPoint y: 308, distance: 63.2
click at [488, 263] on p "[GEOGRAPHIC_DATA]" at bounding box center [596, 258] width 217 height 11
copy p "[GEOGRAPHIC_DATA], [GEOGRAPHIC_DATA],"
click at [393, 13] on form at bounding box center [421, 15] width 115 height 13
click at [408, 22] on input "Search" at bounding box center [412, 18] width 97 height 10
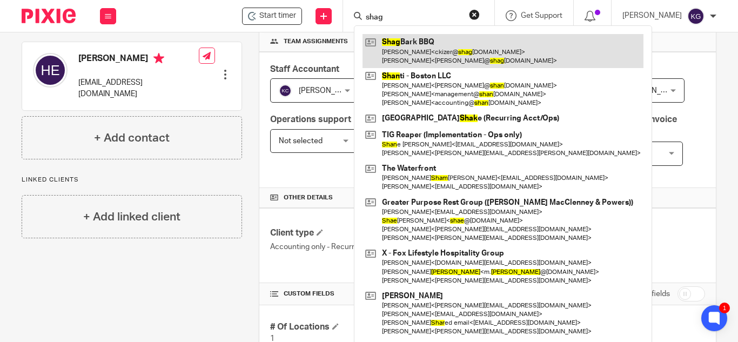
type input "shag"
click at [414, 58] on link at bounding box center [502, 50] width 281 height 33
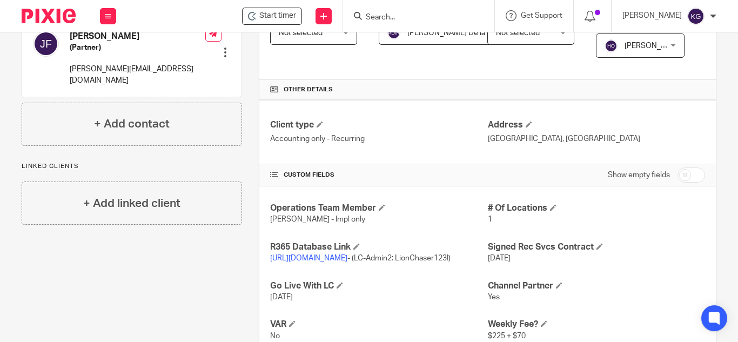
scroll to position [324, 0]
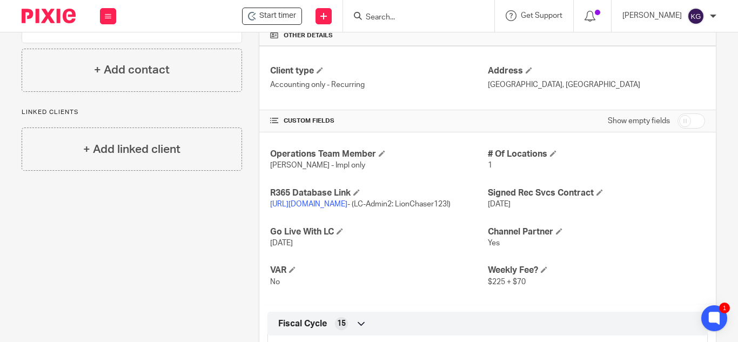
click at [409, 18] on input "Search" at bounding box center [412, 18] width 97 height 10
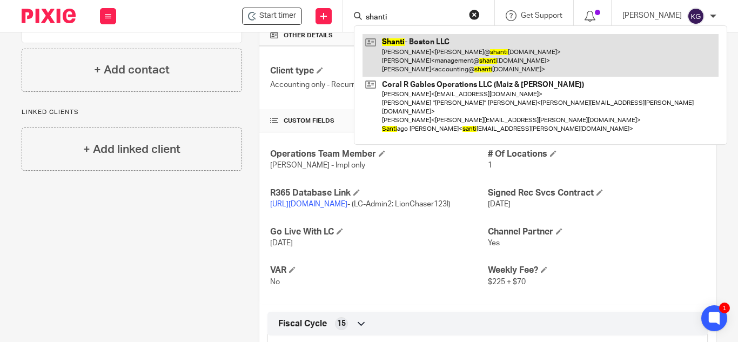
type input "shanti"
click at [447, 56] on link at bounding box center [540, 55] width 356 height 43
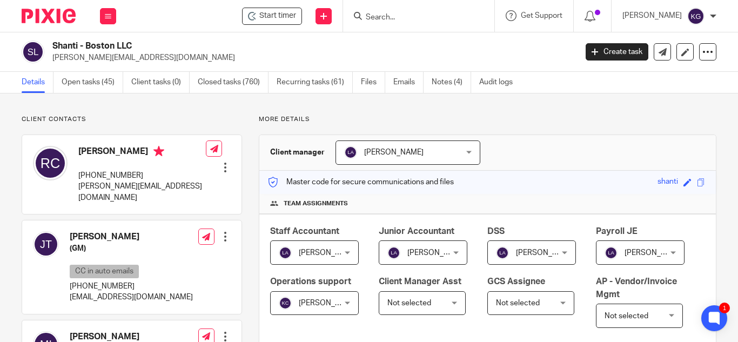
click at [413, 21] on input "Search" at bounding box center [412, 18] width 97 height 10
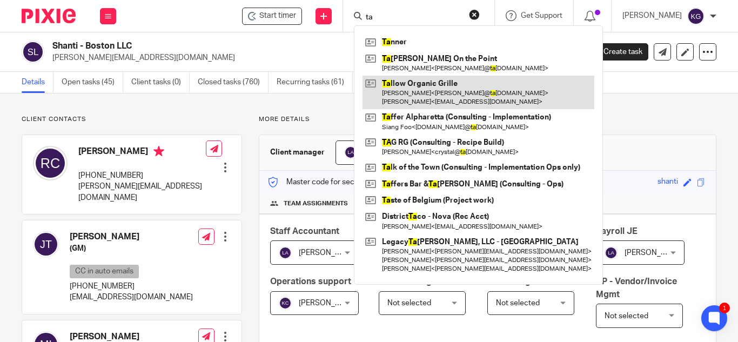
type input "ta"
click at [448, 92] on link at bounding box center [478, 92] width 232 height 33
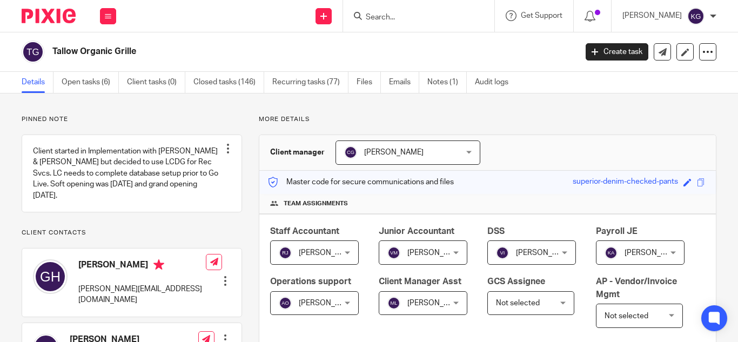
scroll to position [162, 0]
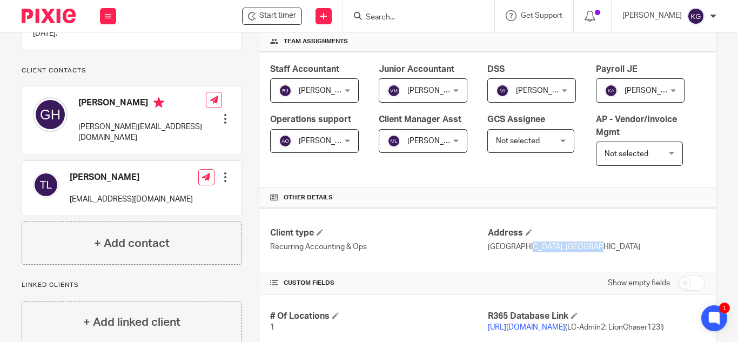
drag, startPoint x: 555, startPoint y: 296, endPoint x: 484, endPoint y: 294, distance: 71.3
click at [488, 252] on p "Rancho Murieta, CA" at bounding box center [596, 246] width 217 height 11
copy p "ancho Murieta, CA"
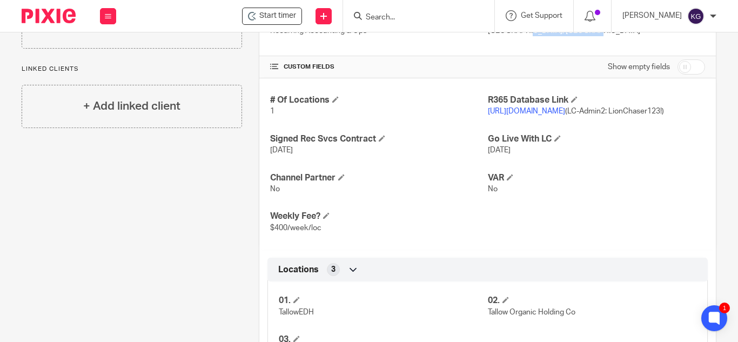
scroll to position [540, 0]
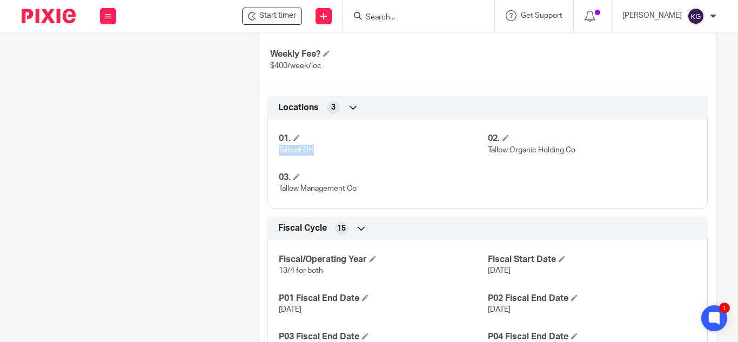
drag, startPoint x: 317, startPoint y: 211, endPoint x: 279, endPoint y: 209, distance: 38.4
click at [273, 208] on div "01. TallowEDH 02. Tallow Organic Holding Co 03. Tallow Management Co" at bounding box center [487, 159] width 440 height 97
copy span "TallowEDH"
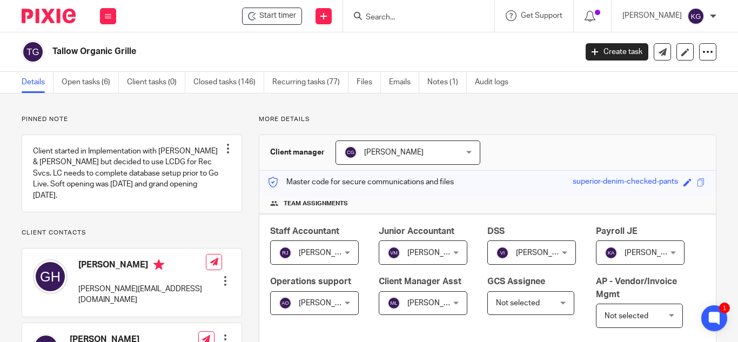
scroll to position [324, 0]
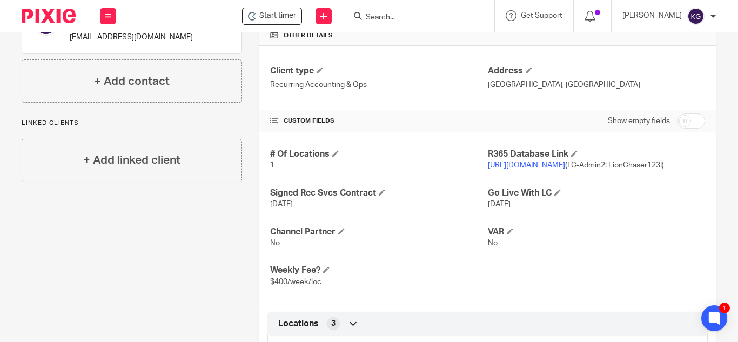
click at [564, 169] on link "https://tallowgrill.restaurant365.com/" at bounding box center [526, 165] width 77 height 8
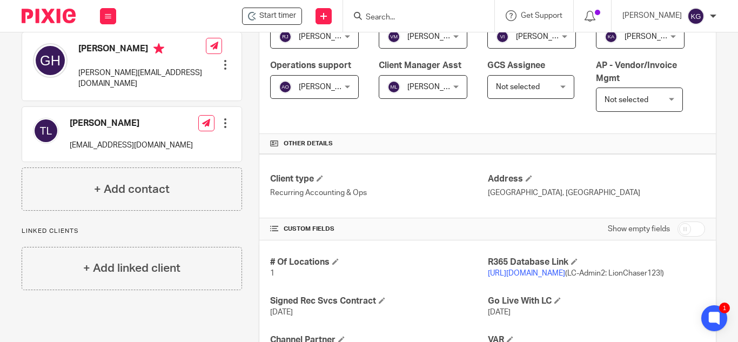
click at [400, 19] on input "Search" at bounding box center [412, 18] width 97 height 10
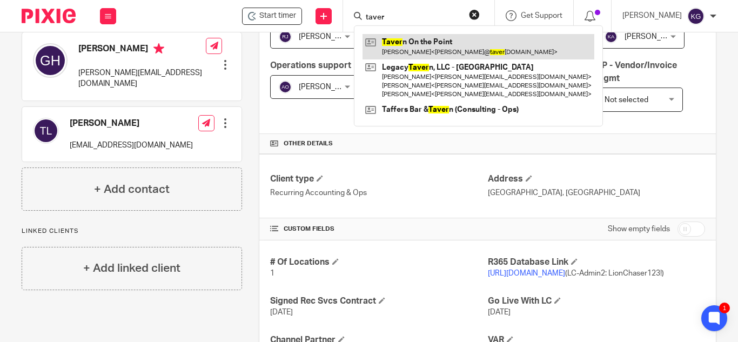
type input "taver"
click at [433, 46] on link at bounding box center [478, 46] width 232 height 25
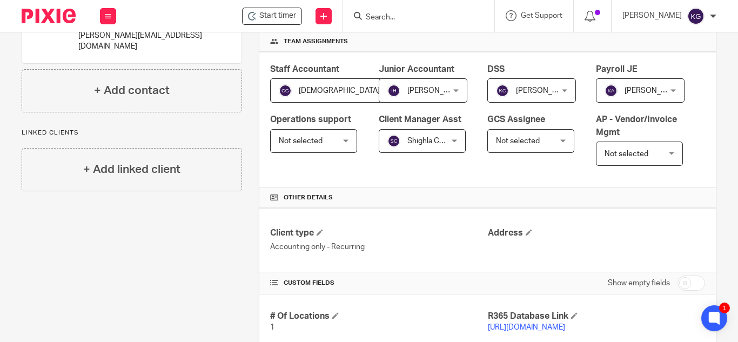
scroll to position [216, 0]
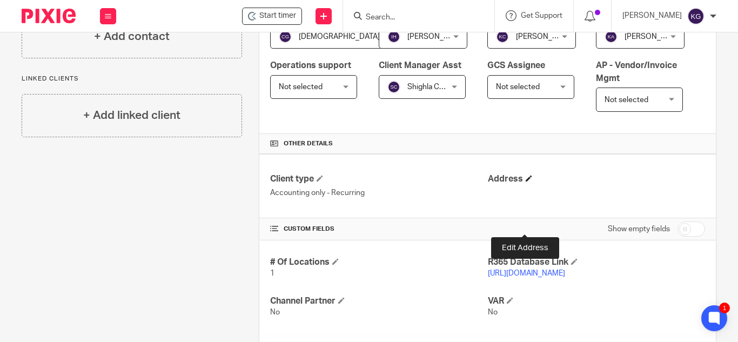
click at [525, 181] on span at bounding box center [528, 178] width 6 height 6
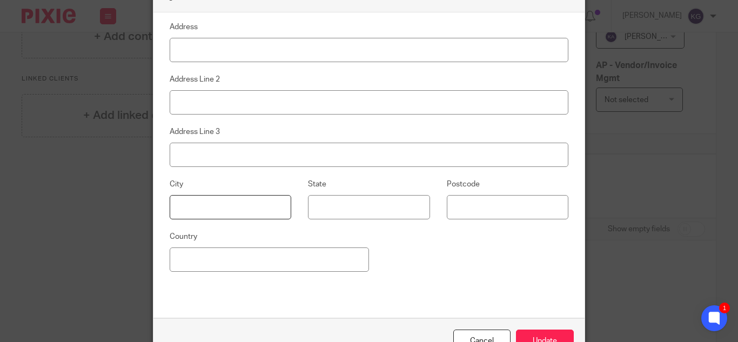
click at [181, 202] on input at bounding box center [230, 207] width 121 height 24
type input "Chicago"
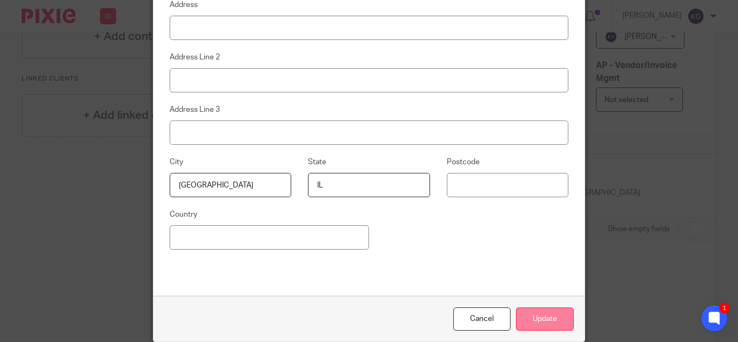
type input "IL"
click at [538, 316] on button "Update" at bounding box center [545, 318] width 58 height 23
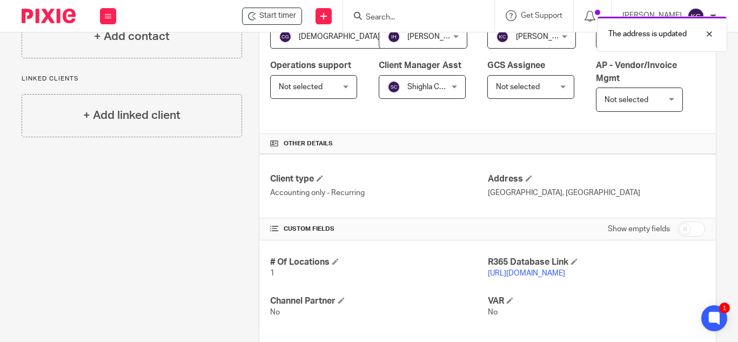
click at [536, 277] on link "https://tavernonthepoint.restaurant365.com/#/user/login" at bounding box center [526, 273] width 77 height 8
click at [439, 17] on input "Search" at bounding box center [412, 18] width 97 height 10
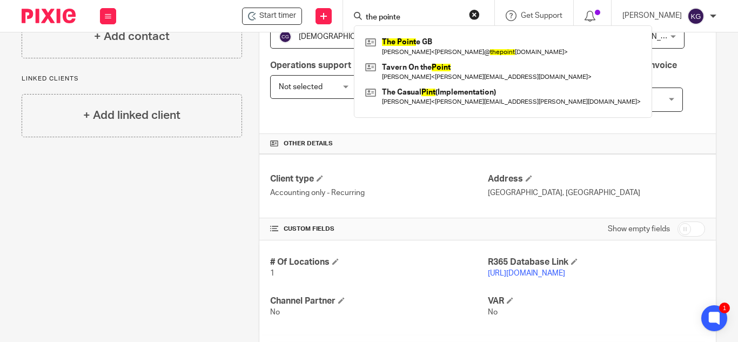
type input "the pointe"
click button "submit" at bounding box center [0, 0] width 0 height 0
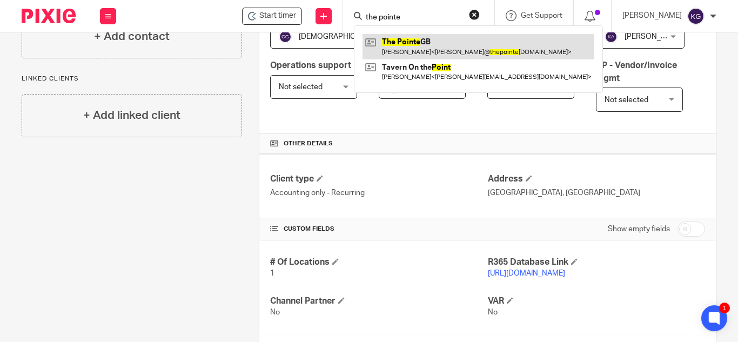
click at [428, 39] on link at bounding box center [478, 46] width 232 height 25
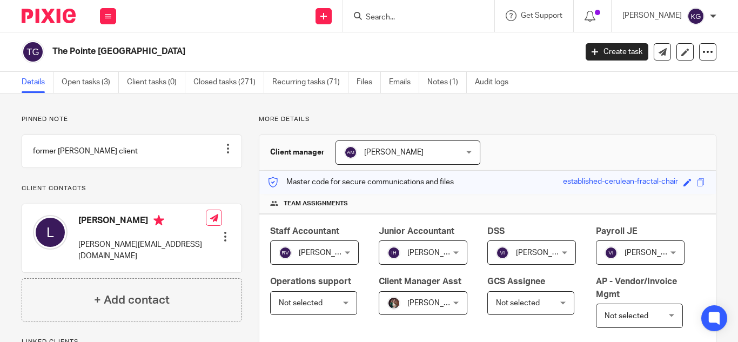
scroll to position [216, 0]
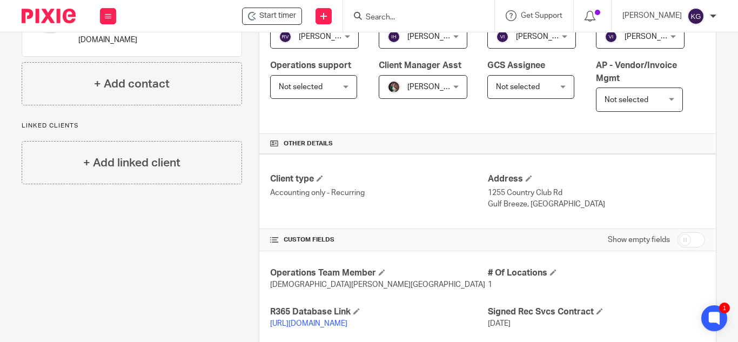
click at [407, 14] on input "Search" at bounding box center [412, 18] width 97 height 10
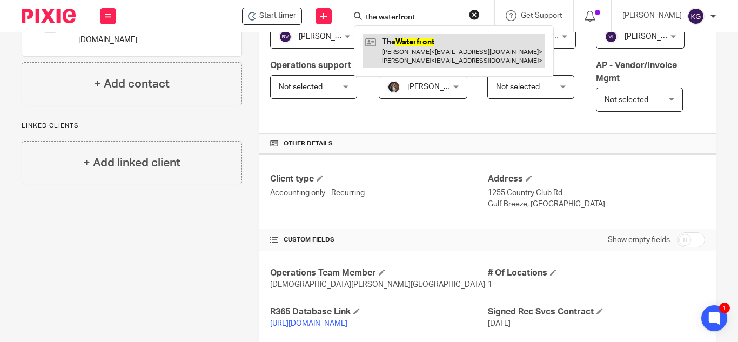
type input "the waterfront"
click at [441, 51] on link at bounding box center [453, 50] width 182 height 33
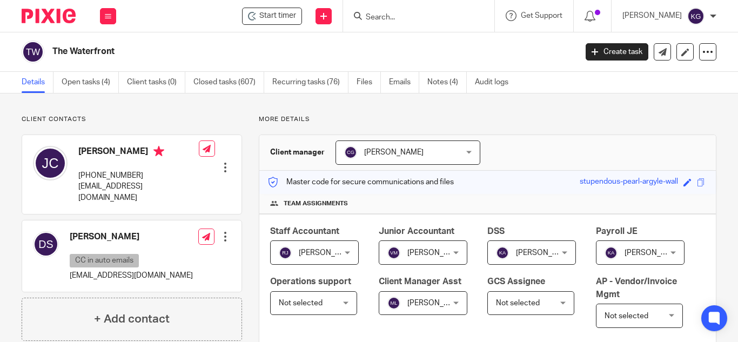
scroll to position [216, 0]
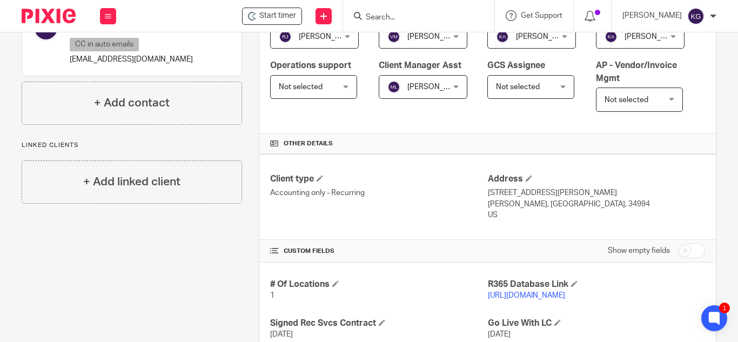
click at [399, 13] on input "Search" at bounding box center [412, 18] width 97 height 10
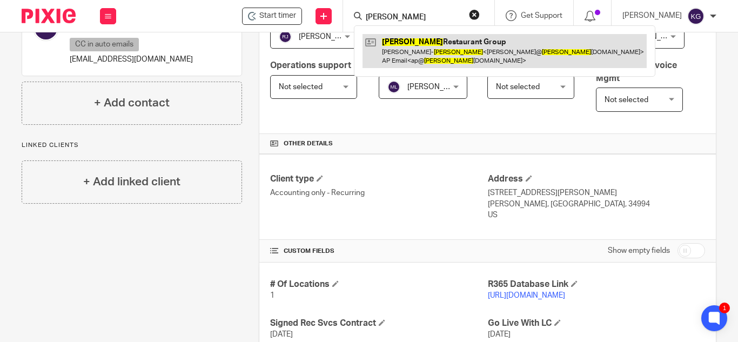
type input "[PERSON_NAME]"
click at [409, 46] on link at bounding box center [504, 50] width 284 height 33
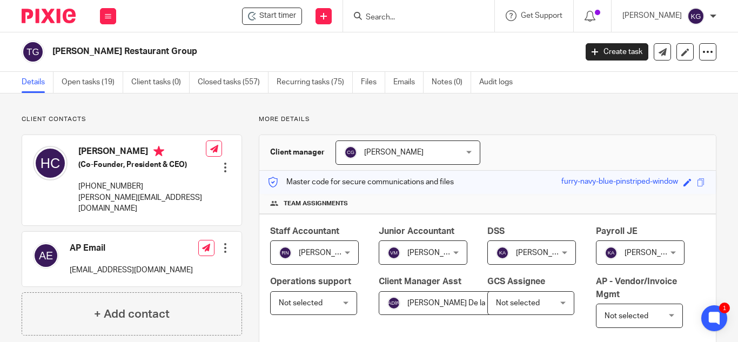
scroll to position [270, 0]
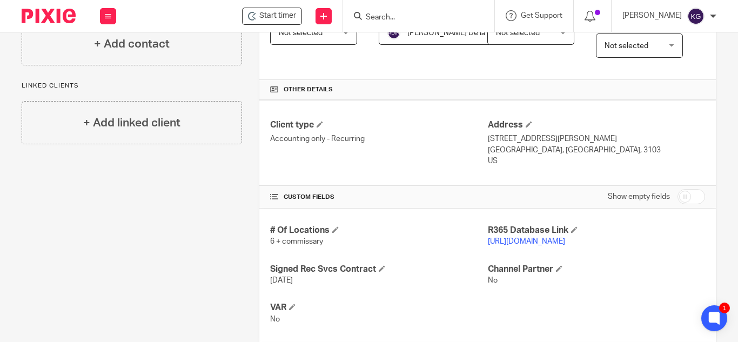
click at [529, 156] on p "[GEOGRAPHIC_DATA], [GEOGRAPHIC_DATA], 3103" at bounding box center [596, 150] width 217 height 11
drag, startPoint x: 536, startPoint y: 200, endPoint x: 486, endPoint y: 201, distance: 49.7
click at [488, 156] on p "Manchester, NH, 3103" at bounding box center [596, 150] width 217 height 11
copy p "Manchester, NH"
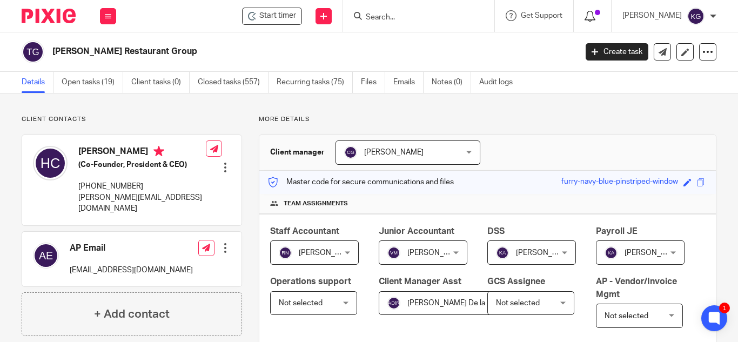
click at [595, 12] on icon at bounding box center [589, 16] width 11 height 11
click at [600, 12] on span at bounding box center [596, 12] width 5 height 5
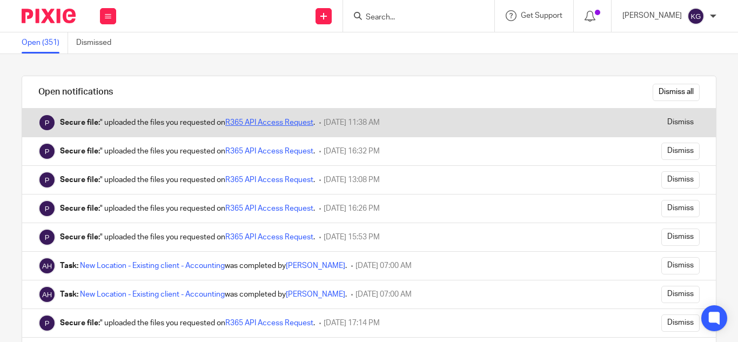
click at [259, 122] on link "R365 API Access Request" at bounding box center [269, 123] width 88 height 8
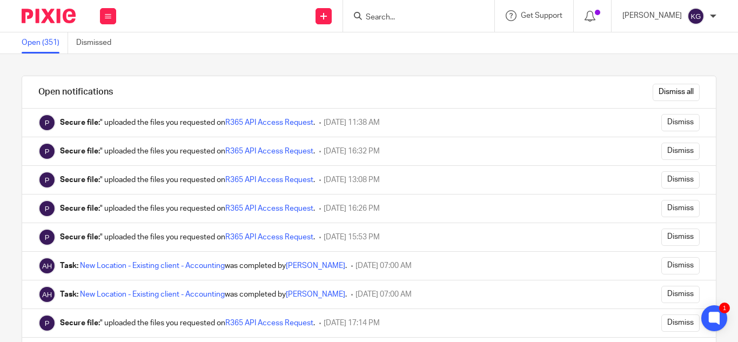
click at [406, 22] on form at bounding box center [421, 15] width 115 height 13
click at [404, 16] on input "Search" at bounding box center [412, 18] width 97 height 10
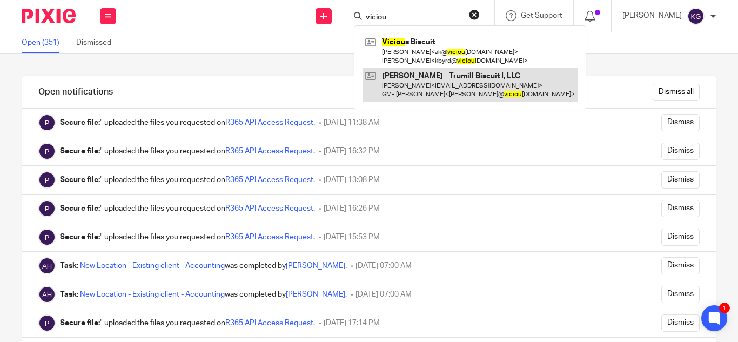
type input "viciou"
click at [425, 77] on link at bounding box center [469, 84] width 215 height 33
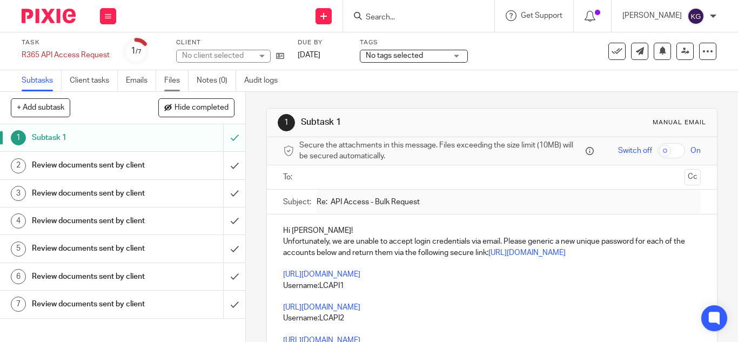
click at [172, 79] on link "Files" at bounding box center [176, 80] width 24 height 21
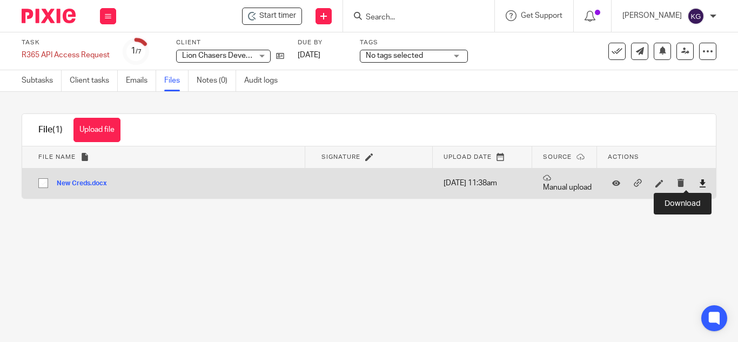
click at [698, 180] on icon at bounding box center [702, 183] width 8 height 8
click at [45, 183] on input "checkbox" at bounding box center [43, 183] width 21 height 21
checkbox input "true"
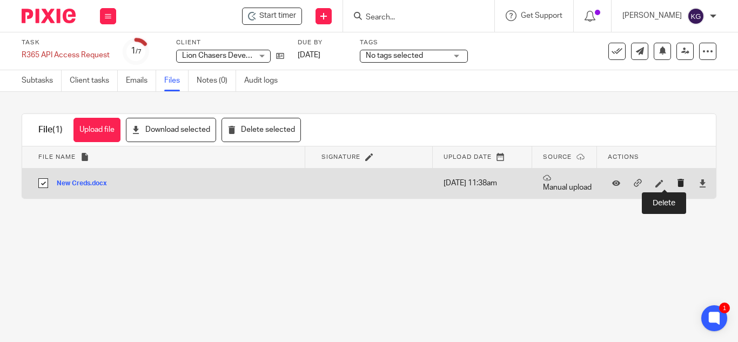
click at [677, 182] on icon "submit" at bounding box center [681, 183] width 8 height 8
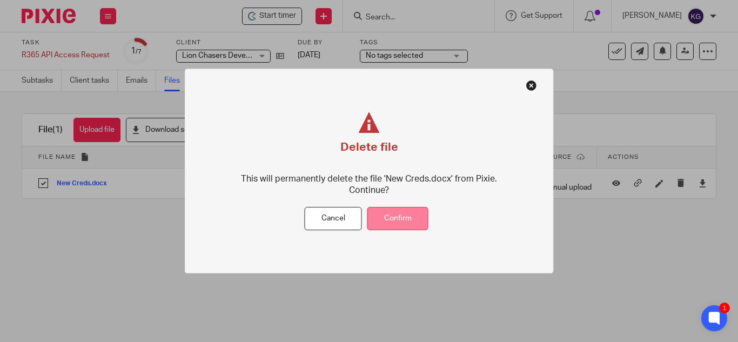
click at [407, 214] on button "Confirm" at bounding box center [397, 218] width 61 height 23
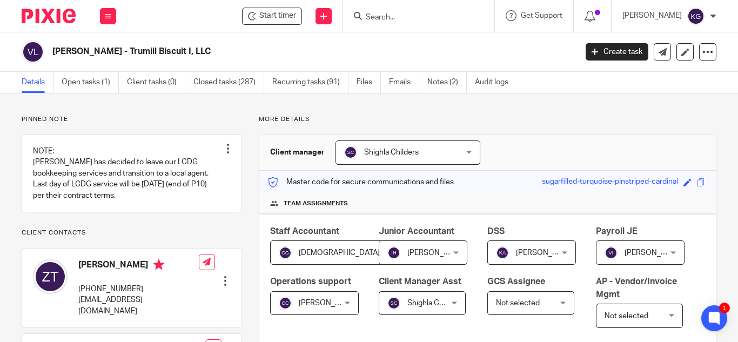
scroll to position [378, 0]
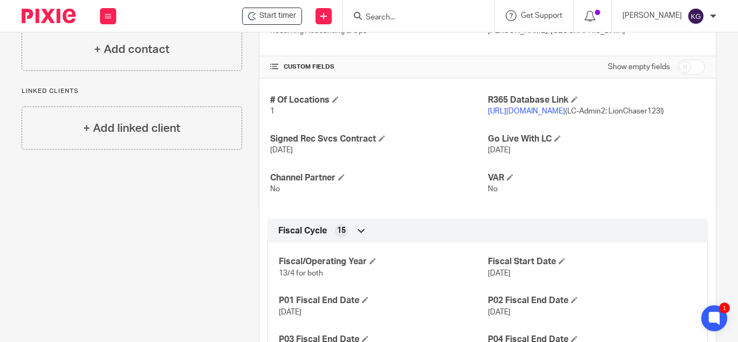
click at [408, 15] on input "Search" at bounding box center [412, 18] width 97 height 10
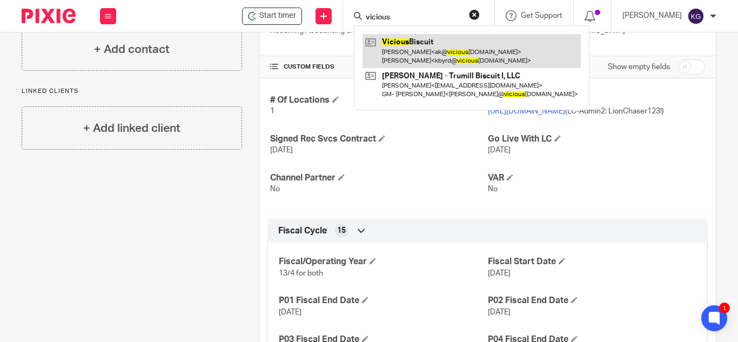
type input "vicious"
click at [417, 51] on link at bounding box center [471, 50] width 218 height 33
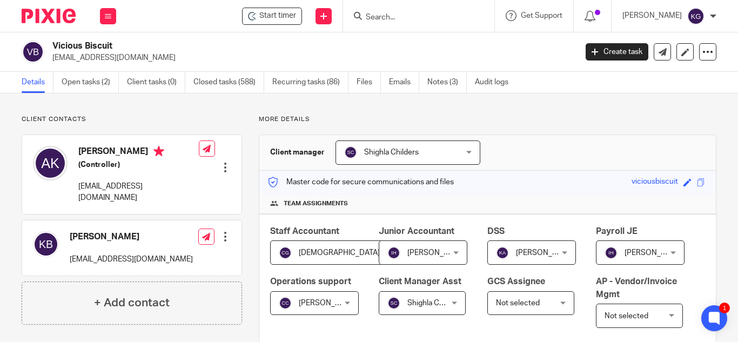
scroll to position [216, 0]
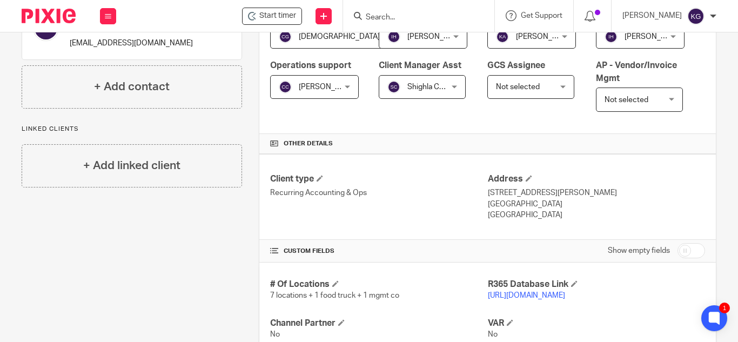
drag, startPoint x: 549, startPoint y: 253, endPoint x: 486, endPoint y: 256, distance: 62.2
click at [488, 209] on p "[GEOGRAPHIC_DATA]" at bounding box center [596, 204] width 217 height 11
copy p "Mount Pleasant, SC"
click at [424, 12] on form at bounding box center [421, 15] width 115 height 13
click at [400, 17] on input "Search" at bounding box center [412, 18] width 97 height 10
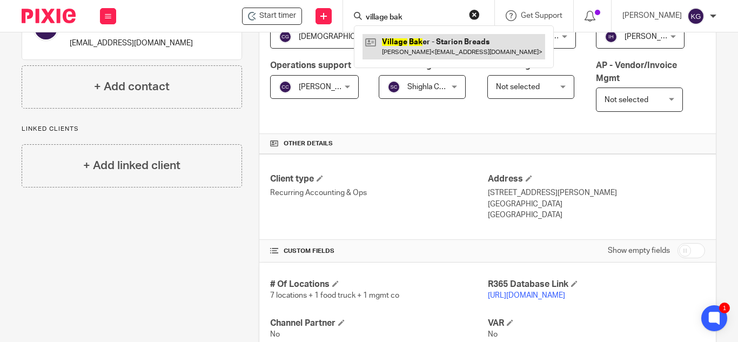
type input "village bak"
click at [428, 39] on link at bounding box center [453, 46] width 182 height 25
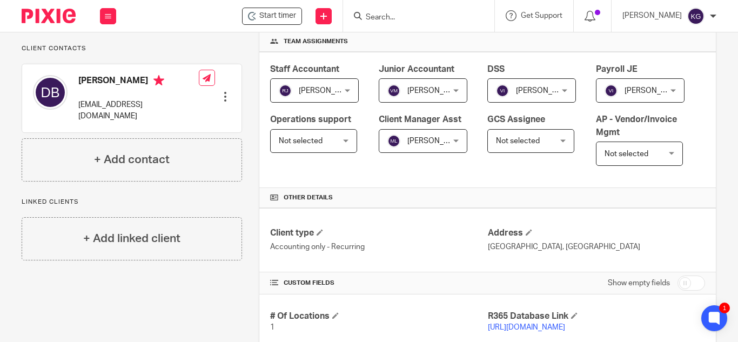
scroll to position [216, 0]
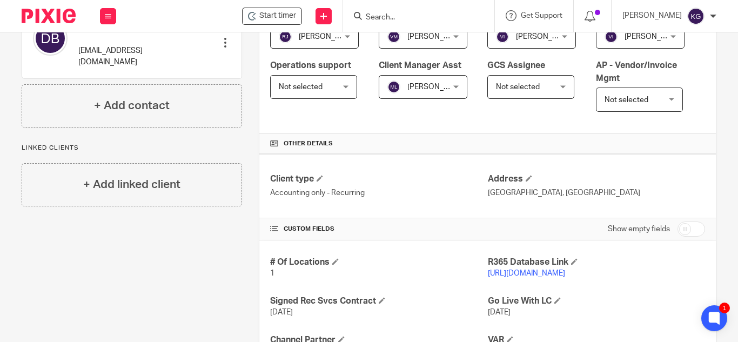
click at [408, 17] on input "Search" at bounding box center [412, 18] width 97 height 10
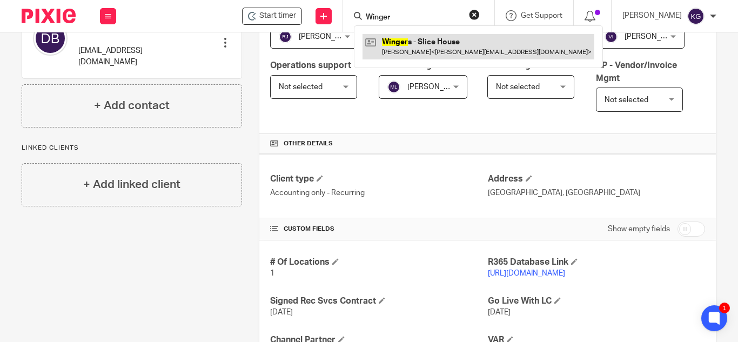
type input "Winger"
click at [423, 43] on link at bounding box center [478, 46] width 232 height 25
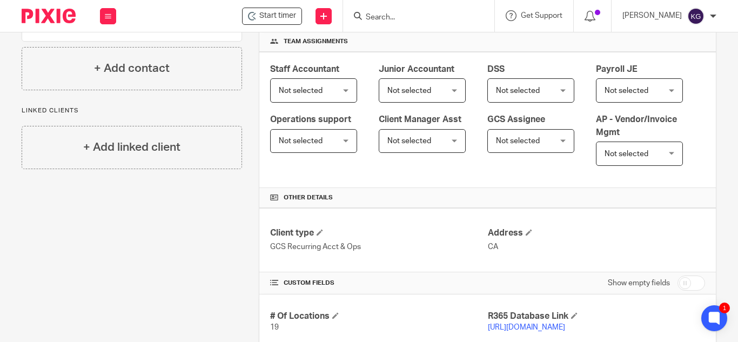
scroll to position [108, 0]
